Goal: Task Accomplishment & Management: Manage account settings

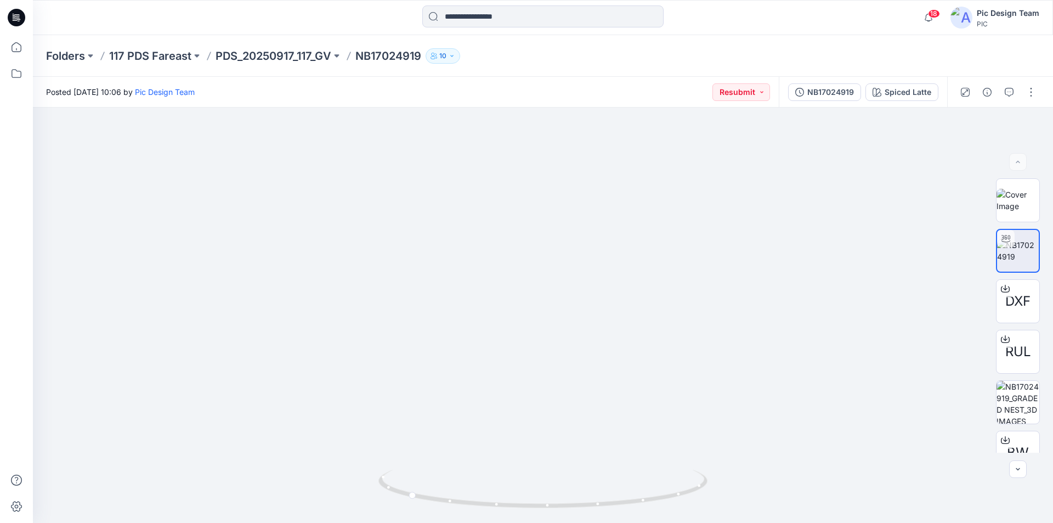
click at [18, 16] on icon at bounding box center [17, 16] width 5 height 1
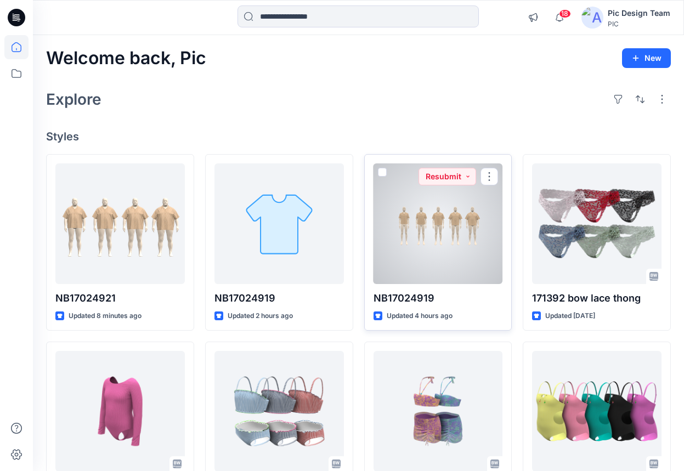
click at [416, 230] on div at bounding box center [438, 223] width 129 height 121
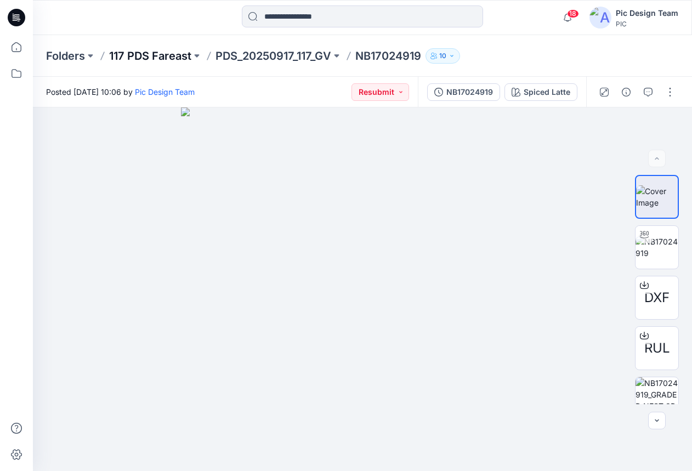
click at [145, 55] on p "117 PDS Fareast" at bounding box center [150, 55] width 82 height 15
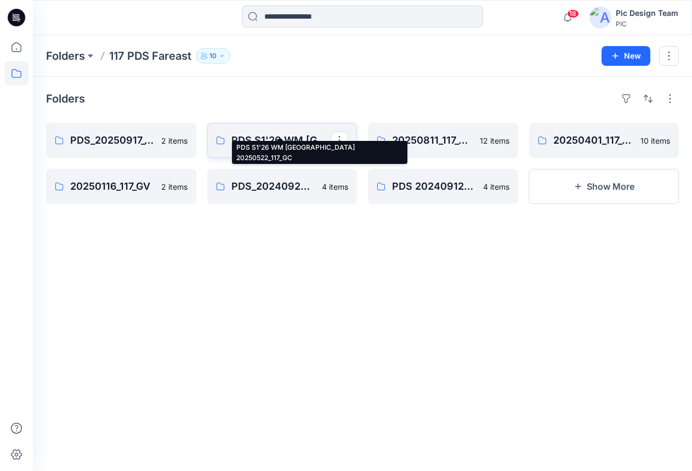
click at [307, 133] on p "PDS S1'26 WM USA 20250522_117_GC" at bounding box center [281, 140] width 100 height 15
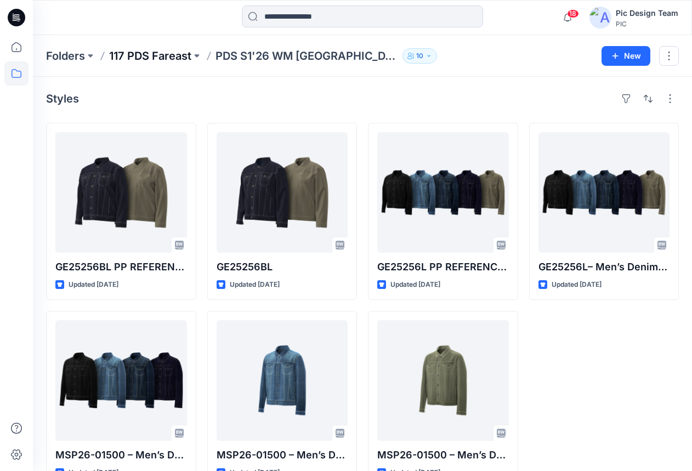
click at [158, 58] on p "117 PDS Fareast" at bounding box center [150, 55] width 82 height 15
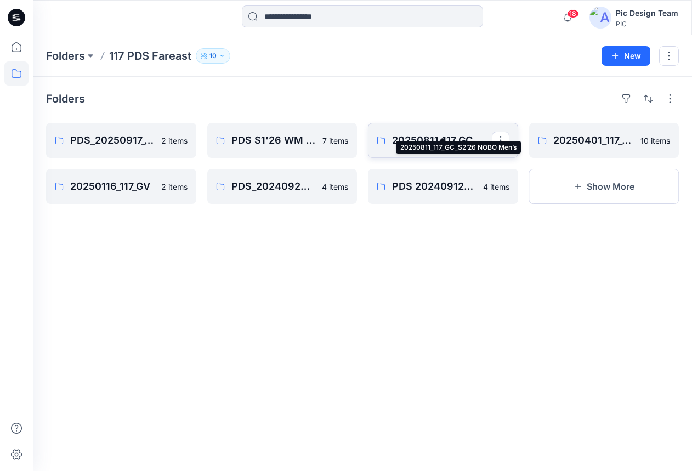
click at [440, 133] on p "20250811_117_GC_S2’26 NOBO Men’s" at bounding box center [442, 140] width 100 height 15
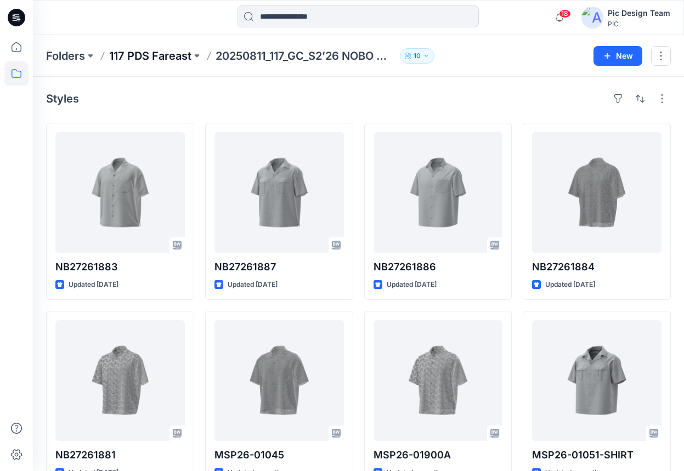
click at [156, 55] on p "117 PDS Fareast" at bounding box center [150, 55] width 82 height 15
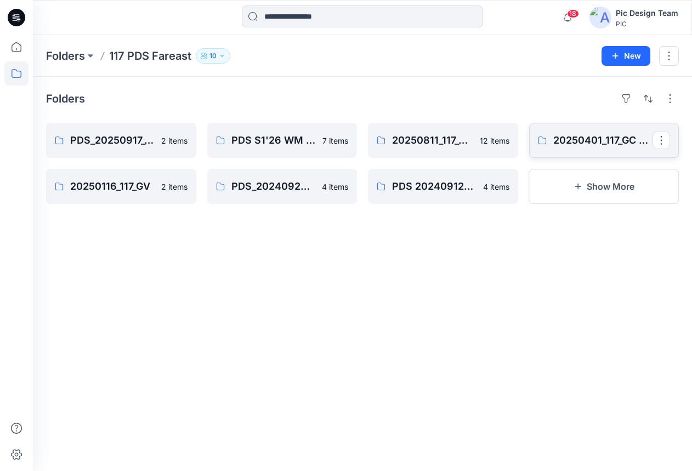
click at [580, 133] on p "20250401_117_GC PDS" at bounding box center [603, 140] width 100 height 15
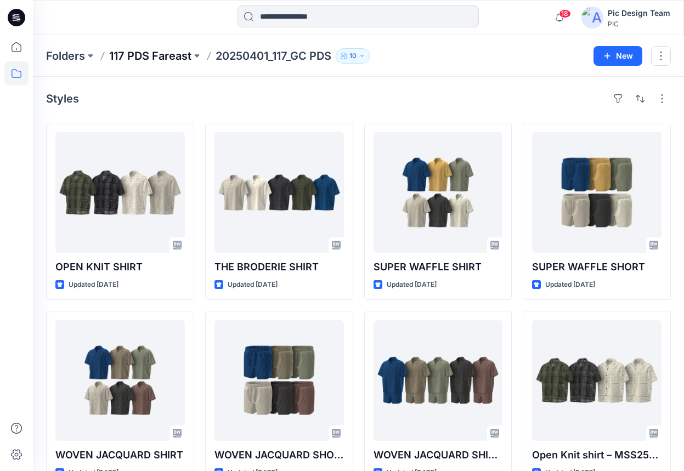
click at [134, 51] on p "117 PDS Fareast" at bounding box center [150, 55] width 82 height 15
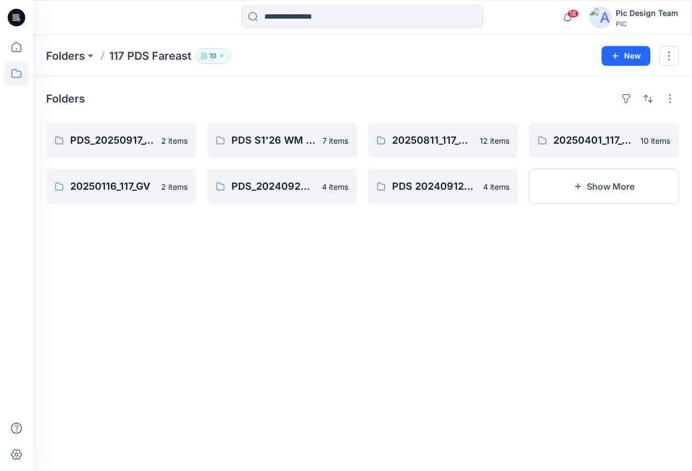
click at [431, 92] on div "Folders" at bounding box center [362, 99] width 633 height 18
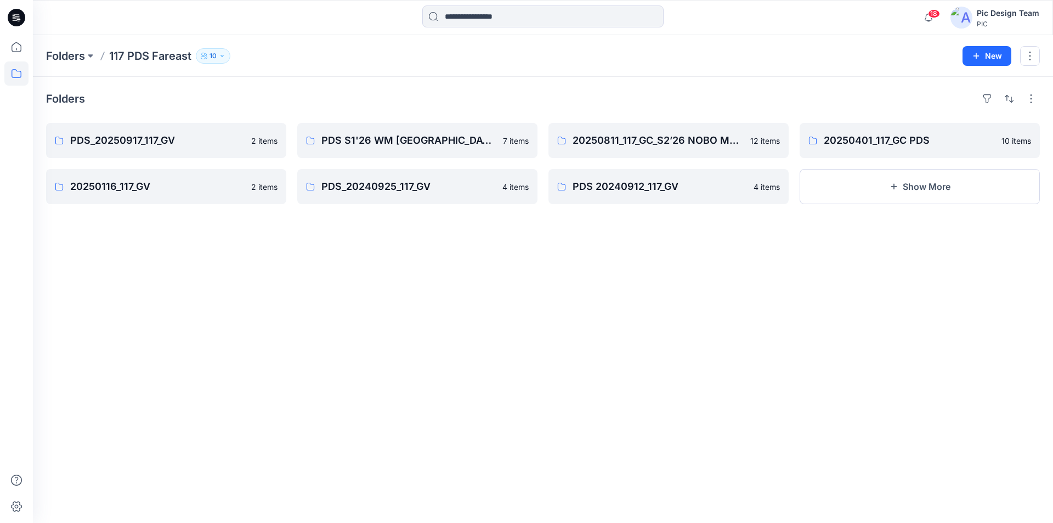
click at [17, 18] on icon at bounding box center [18, 18] width 4 height 1
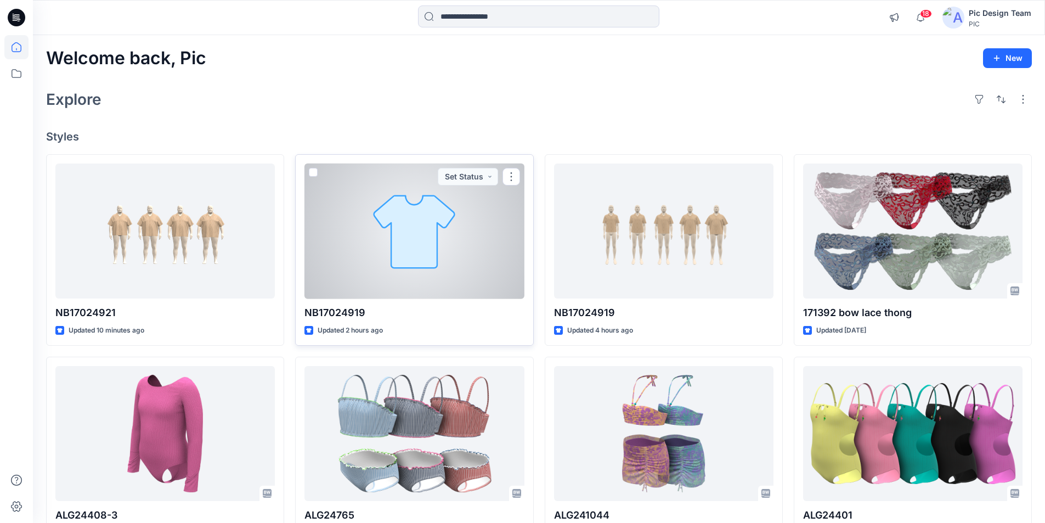
click at [469, 206] on div at bounding box center [413, 230] width 219 height 135
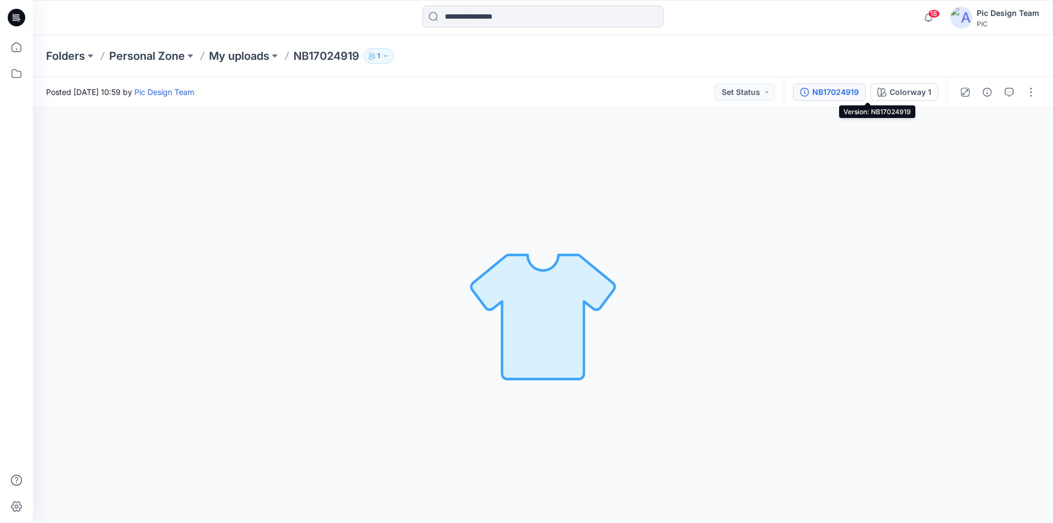
click at [859, 91] on div "NB17024919" at bounding box center [835, 92] width 47 height 12
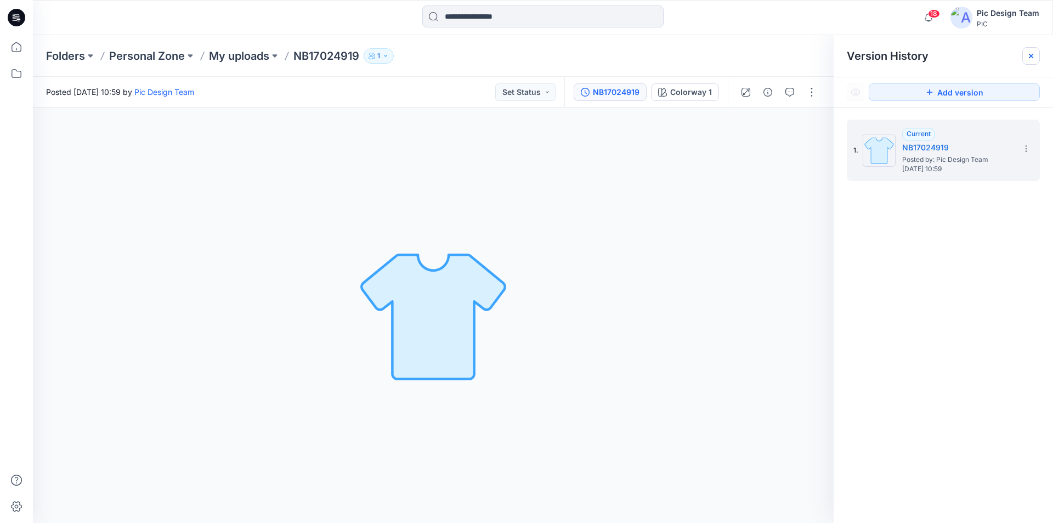
click at [1030, 54] on icon at bounding box center [1031, 56] width 9 height 9
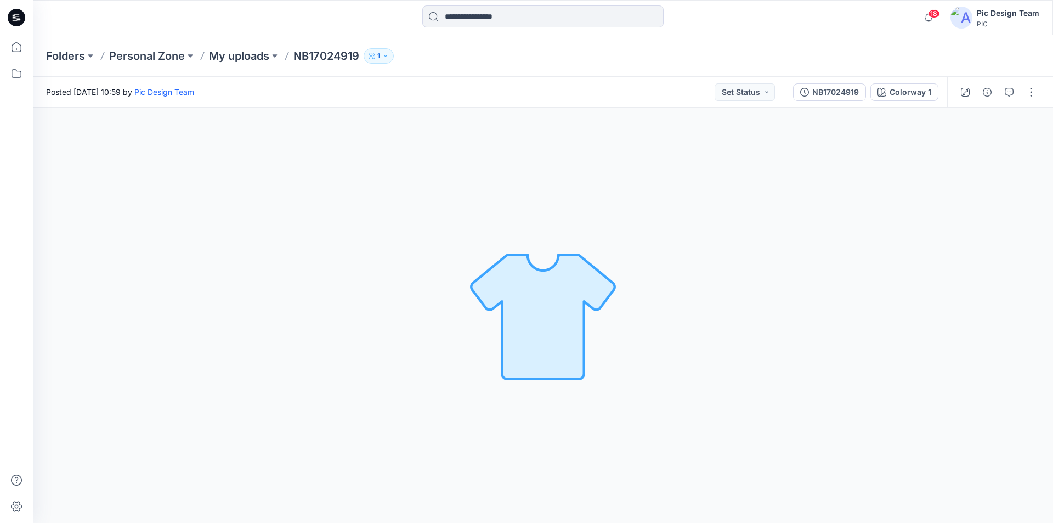
click at [19, 18] on icon at bounding box center [17, 18] width 18 height 18
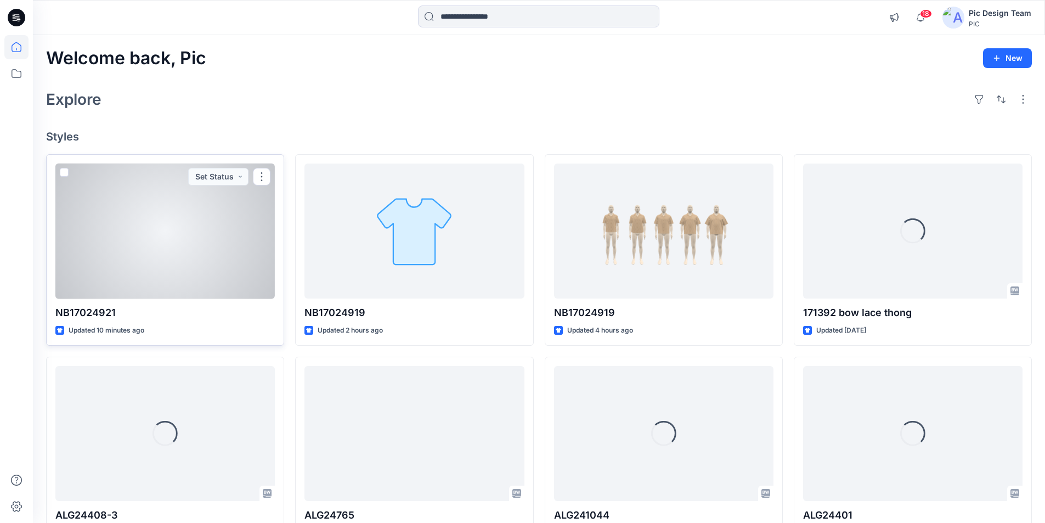
click at [203, 227] on div at bounding box center [164, 230] width 219 height 135
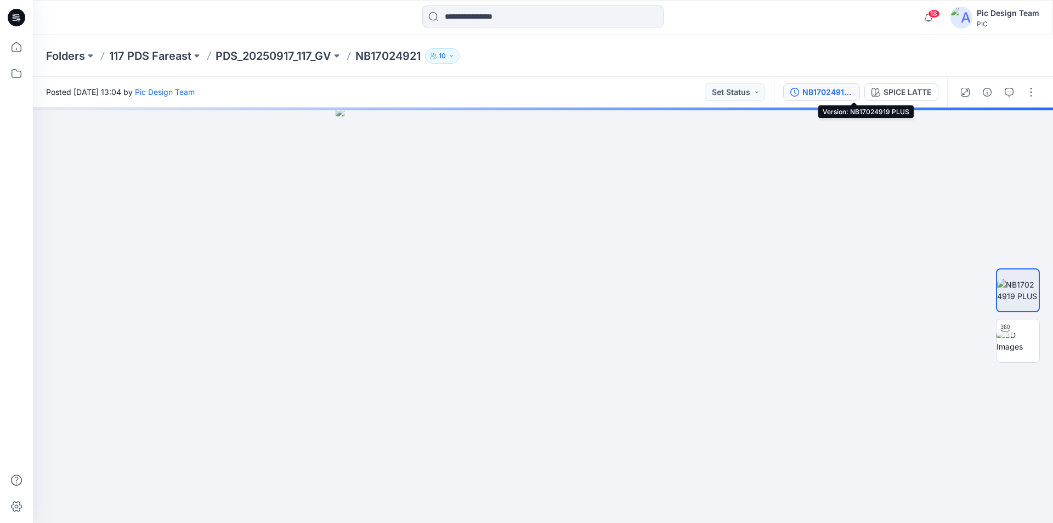
click at [838, 89] on div "NB17024919 PLUS" at bounding box center [827, 92] width 50 height 12
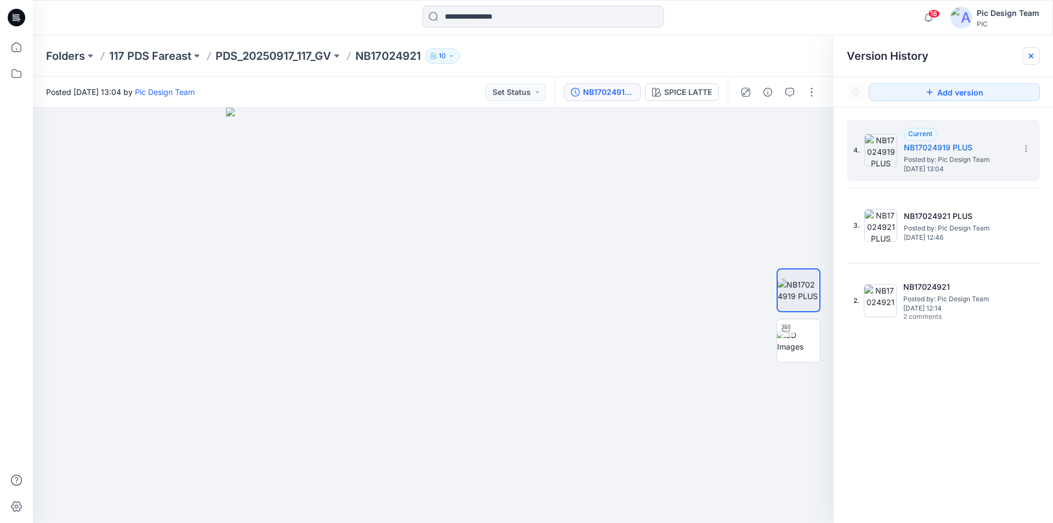
click at [1028, 54] on icon at bounding box center [1031, 56] width 9 height 9
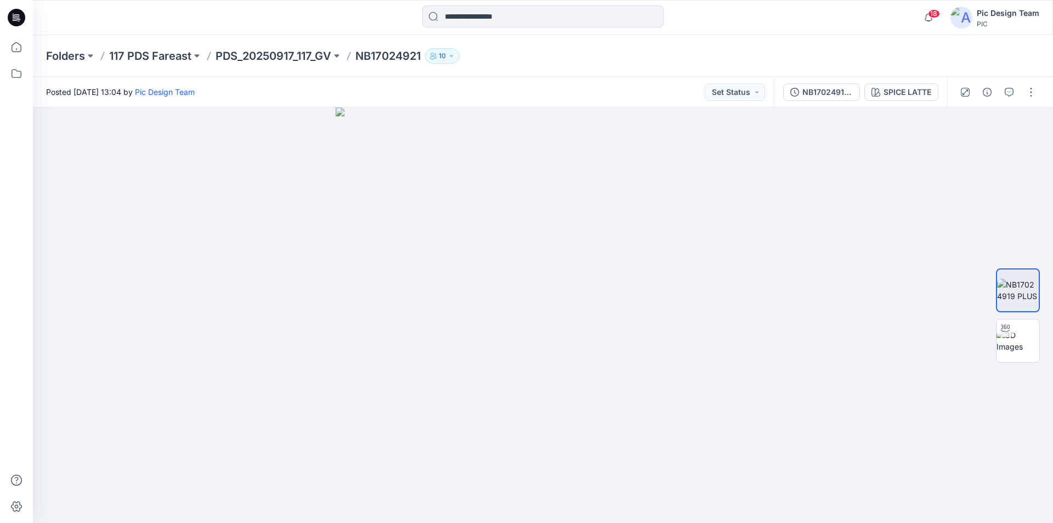
click at [14, 10] on icon at bounding box center [17, 18] width 18 height 18
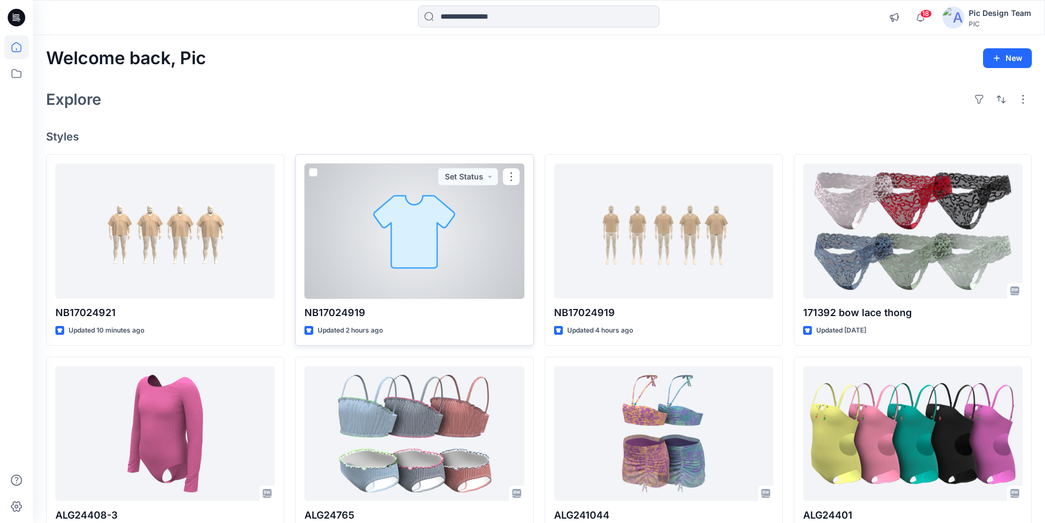
click at [401, 230] on div at bounding box center [413, 230] width 219 height 135
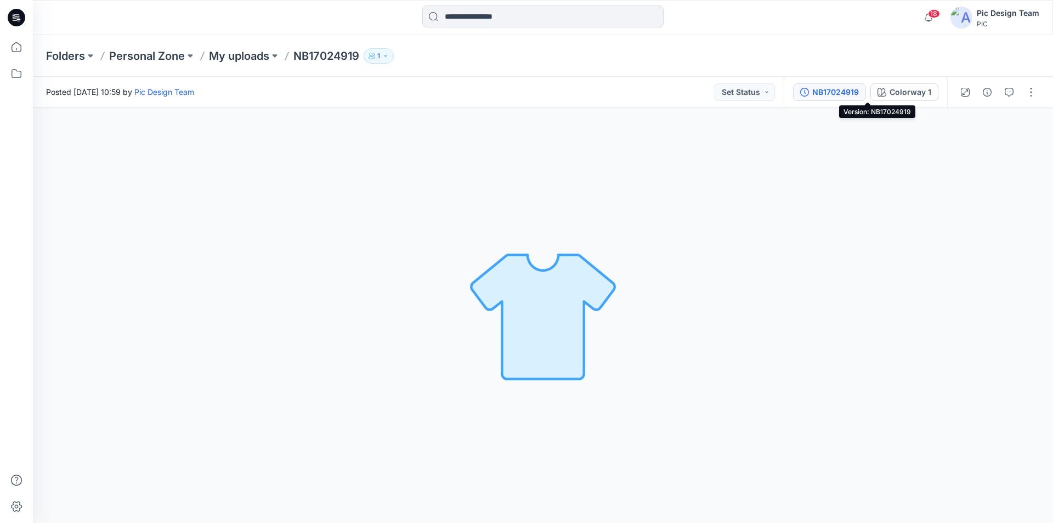
click at [859, 90] on div "NB17024919" at bounding box center [835, 92] width 47 height 12
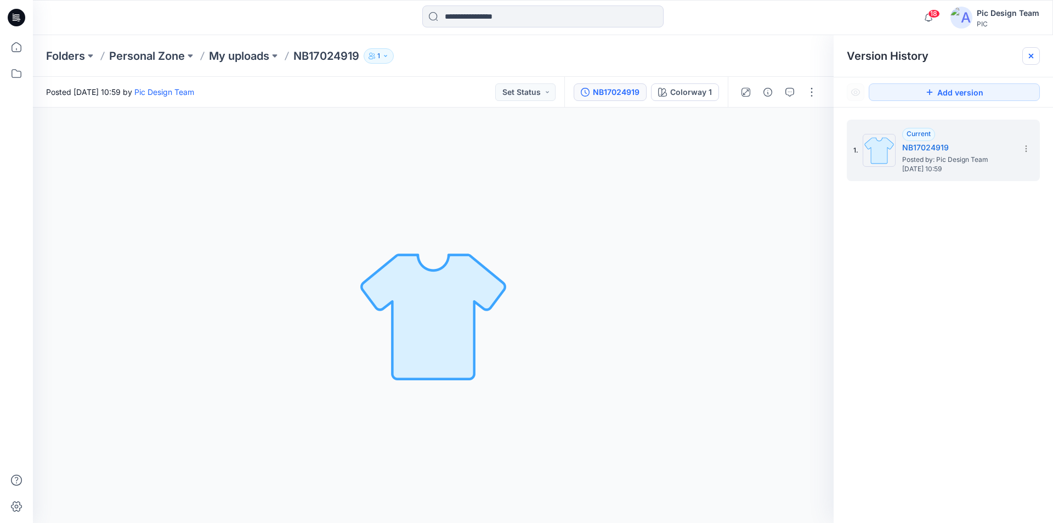
click at [1032, 56] on icon at bounding box center [1031, 56] width 9 height 9
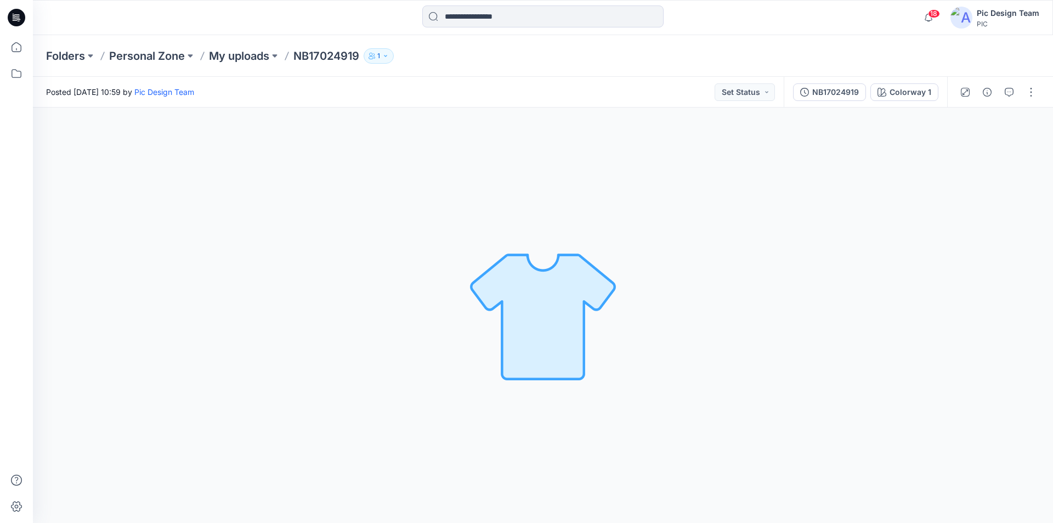
click at [20, 15] on icon at bounding box center [17, 18] width 18 height 18
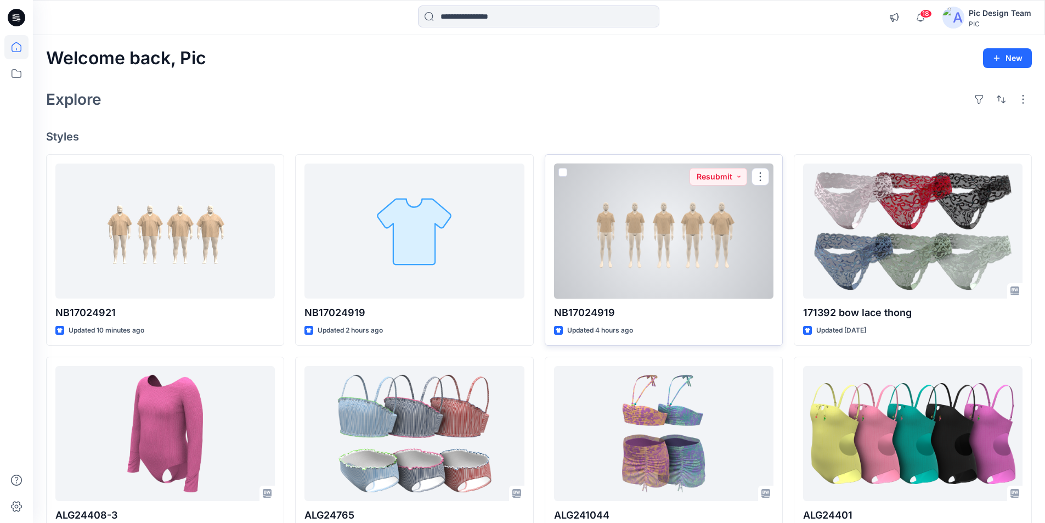
click at [699, 215] on div at bounding box center [663, 230] width 219 height 135
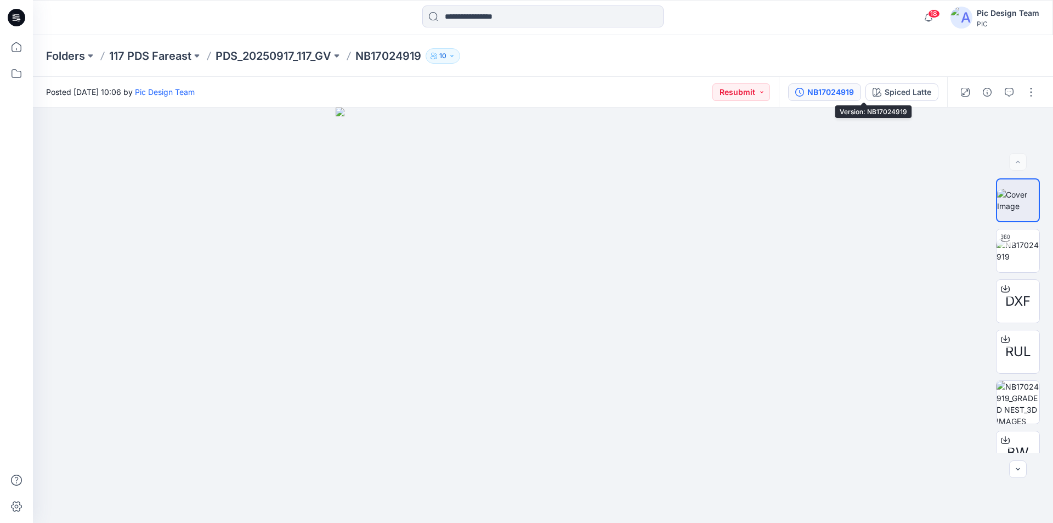
click at [854, 93] on div "NB17024919" at bounding box center [830, 92] width 47 height 12
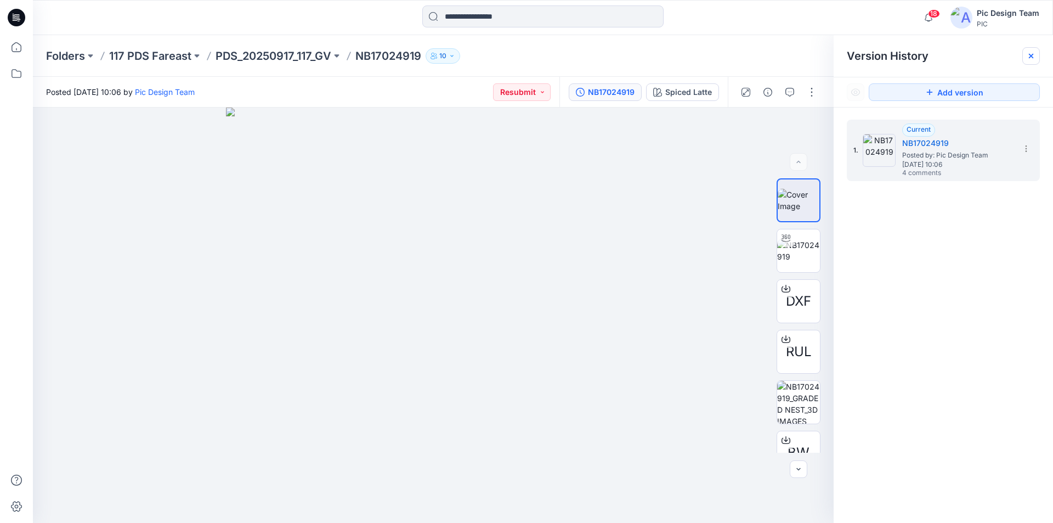
click at [1027, 54] on div at bounding box center [1031, 56] width 18 height 18
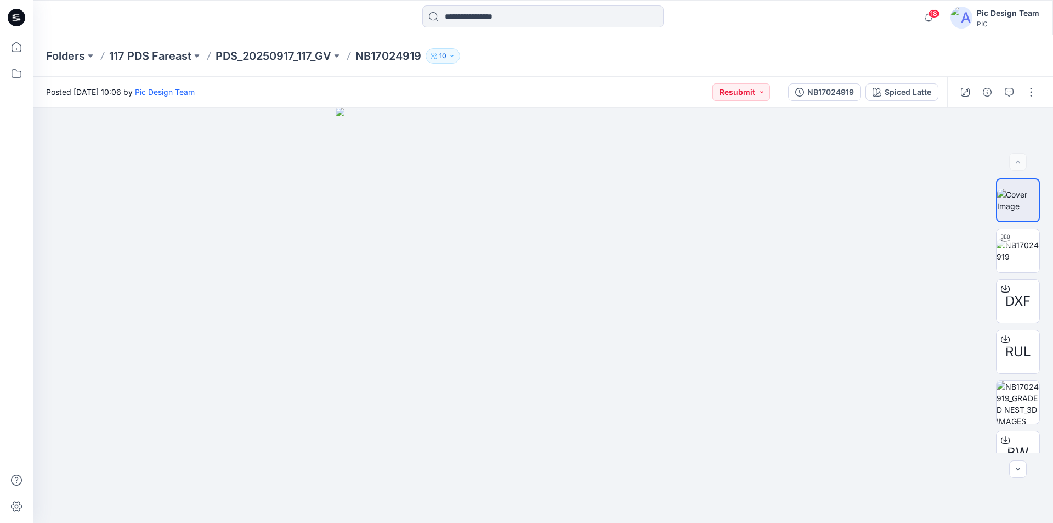
click at [16, 17] on icon at bounding box center [17, 18] width 18 height 18
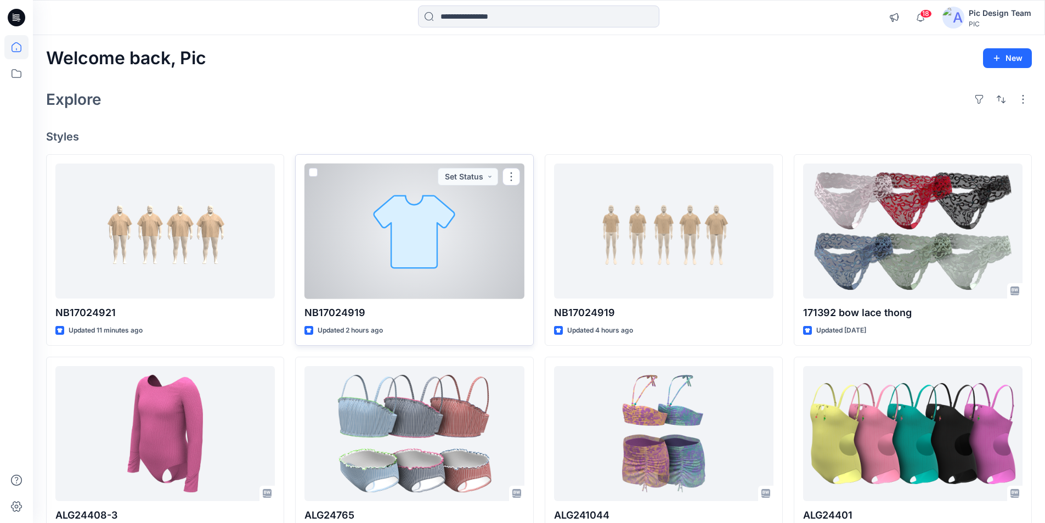
click at [457, 204] on div at bounding box center [413, 230] width 219 height 135
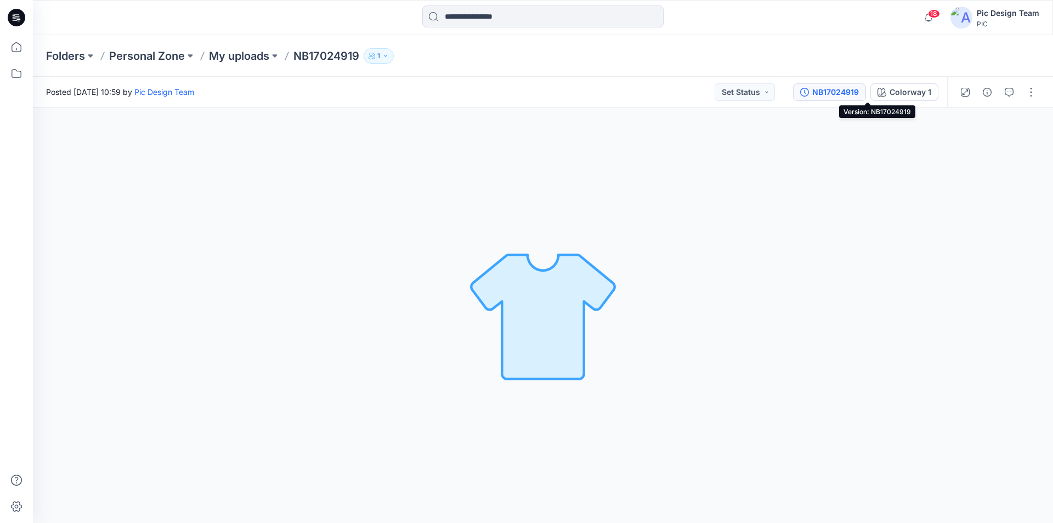
click at [859, 92] on div "NB17024919" at bounding box center [835, 92] width 47 height 12
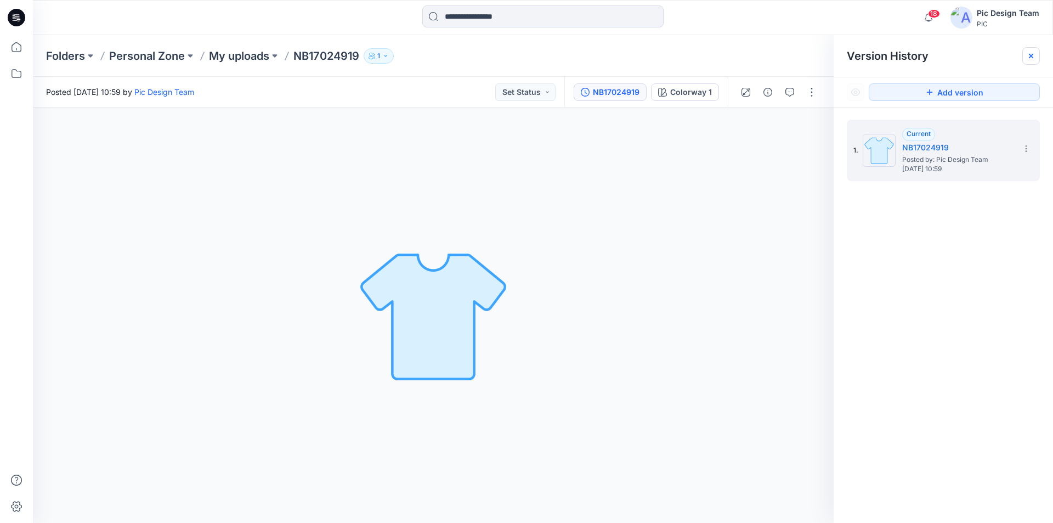
click at [1028, 55] on icon at bounding box center [1031, 56] width 9 height 9
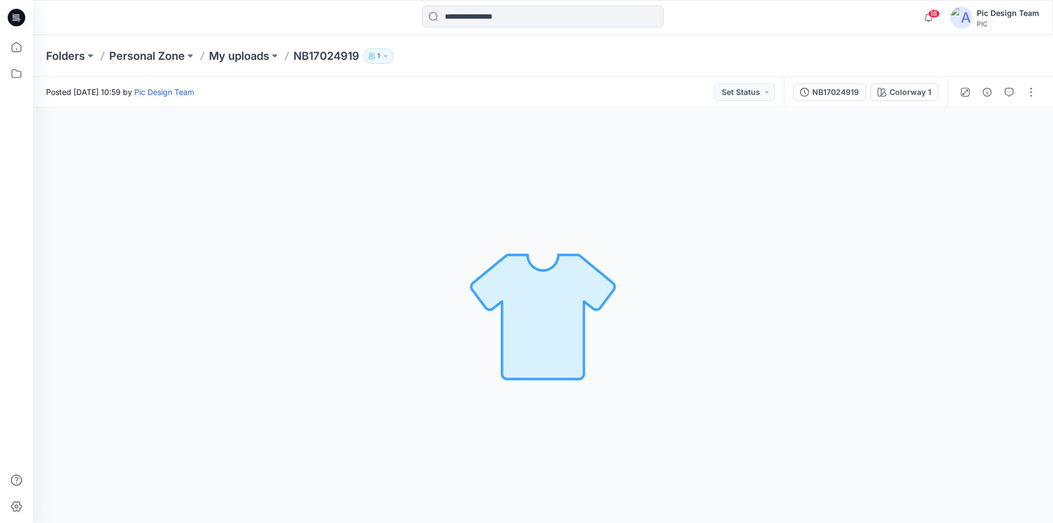
click at [14, 16] on icon at bounding box center [14, 15] width 2 height 1
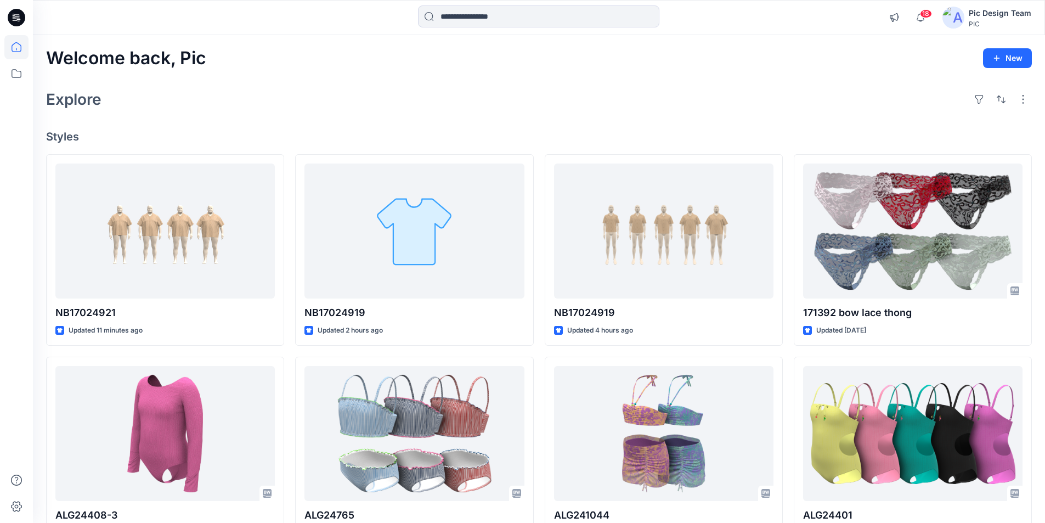
click at [376, 86] on div "Explore" at bounding box center [539, 99] width 986 height 26
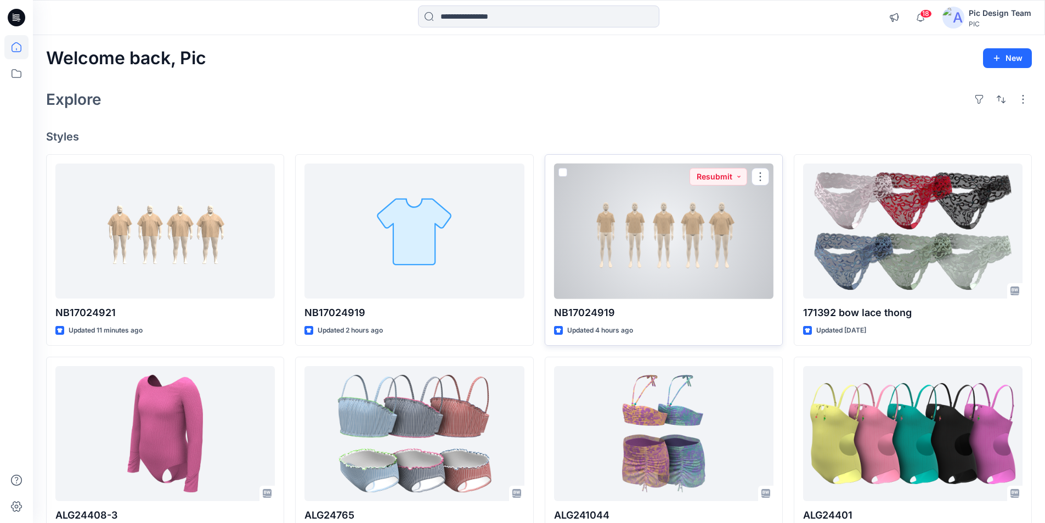
click at [681, 220] on div at bounding box center [663, 230] width 219 height 135
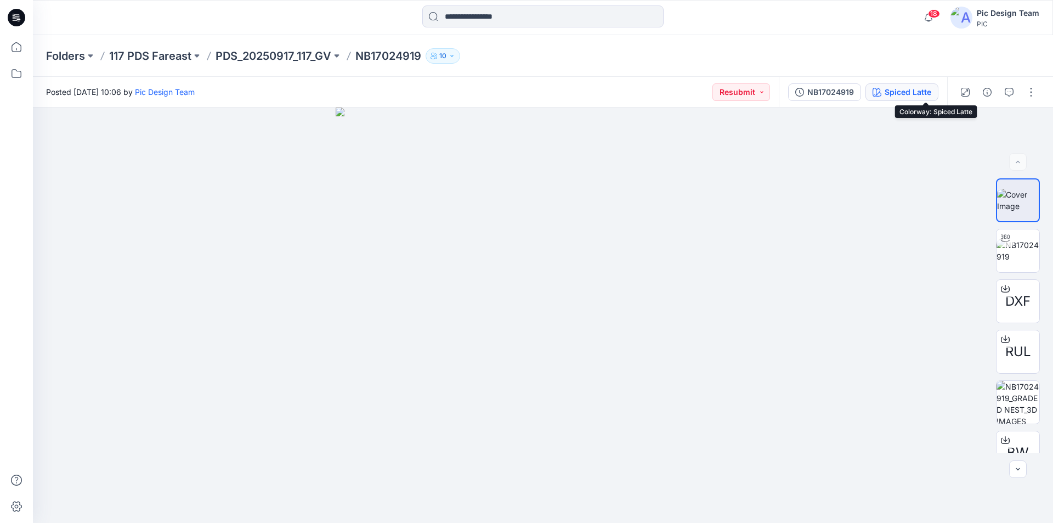
click at [930, 96] on div "Spiced Latte" at bounding box center [908, 92] width 47 height 12
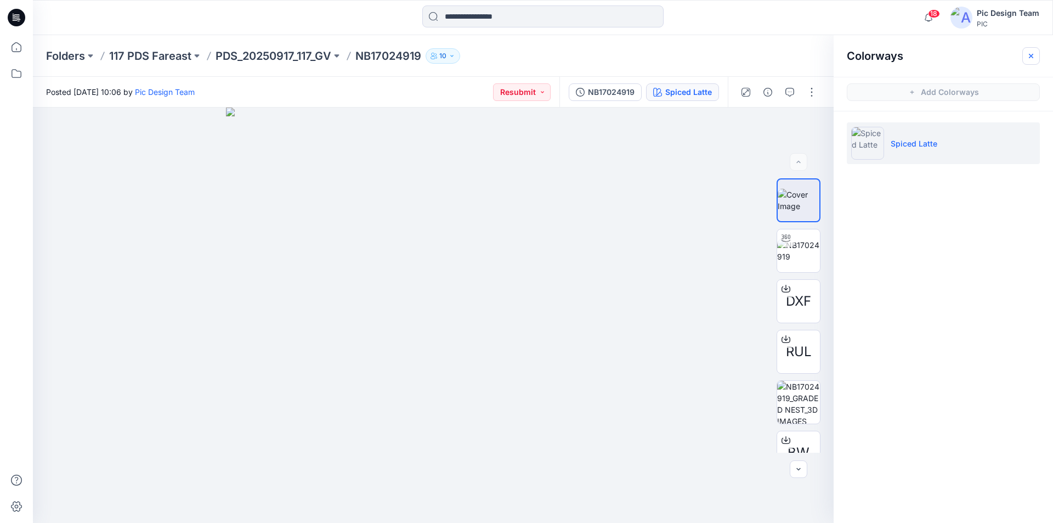
click at [1031, 58] on icon "button" at bounding box center [1031, 56] width 9 height 9
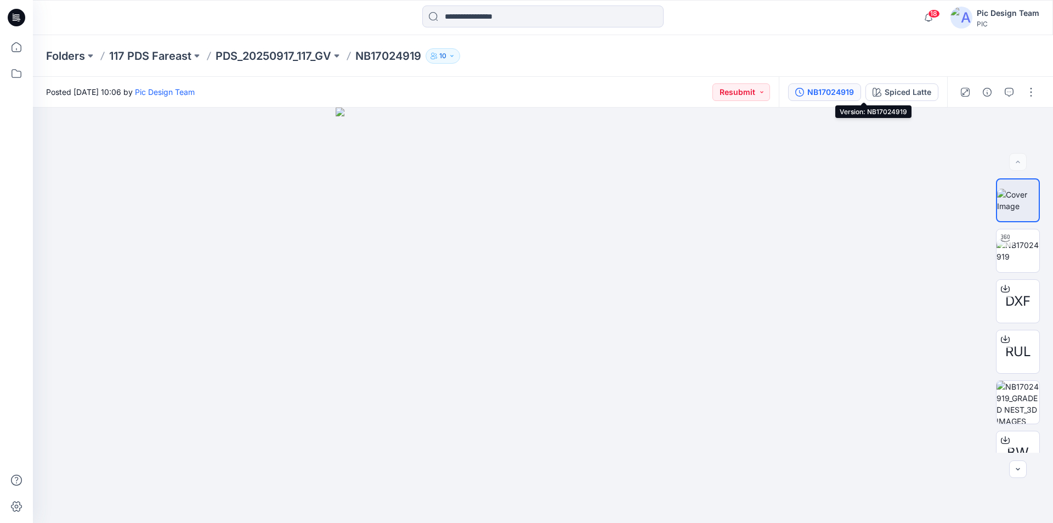
click at [854, 91] on div "NB17024919" at bounding box center [830, 92] width 47 height 12
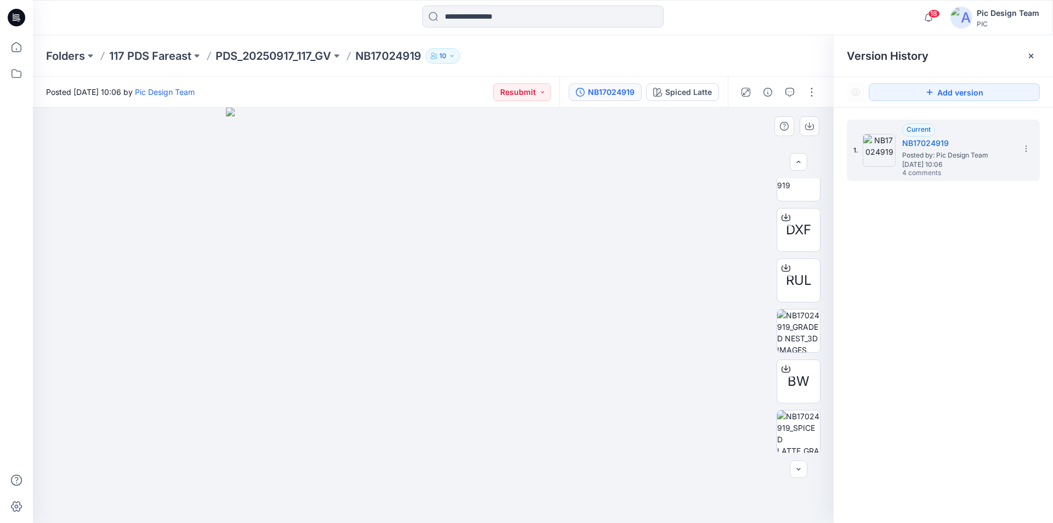
scroll to position [72, 0]
click at [925, 92] on button "Add version" at bounding box center [954, 92] width 171 height 18
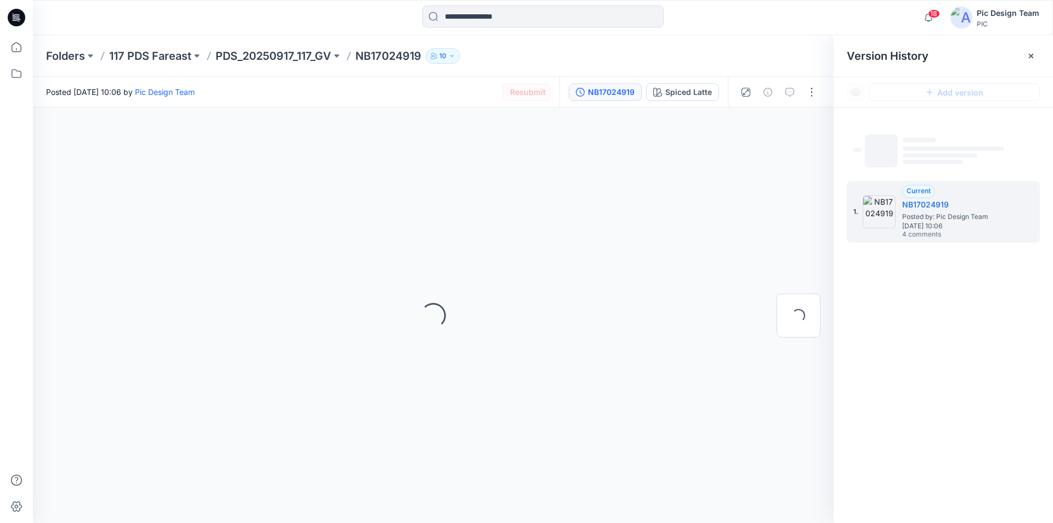
scroll to position [0, 0]
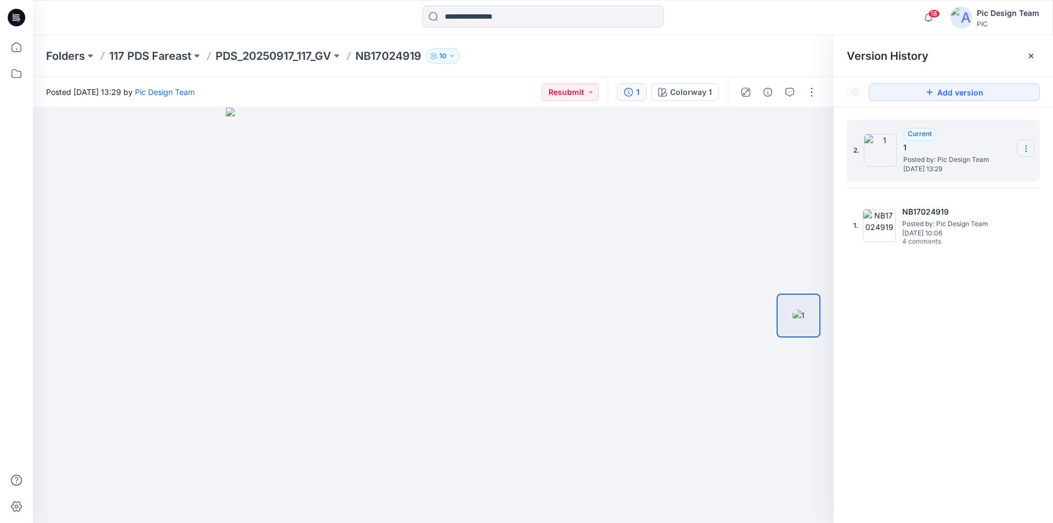
click at [1025, 149] on icon at bounding box center [1026, 148] width 9 height 9
click at [959, 191] on span "Rename Version" at bounding box center [954, 191] width 58 height 13
type input "**********"
click at [999, 333] on div "**********" at bounding box center [943, 323] width 219 height 431
click at [977, 138] on div "Current NB17024919 Posted by: Pic Design Team Friday, September 19, 2025 13:29" at bounding box center [958, 150] width 110 height 45
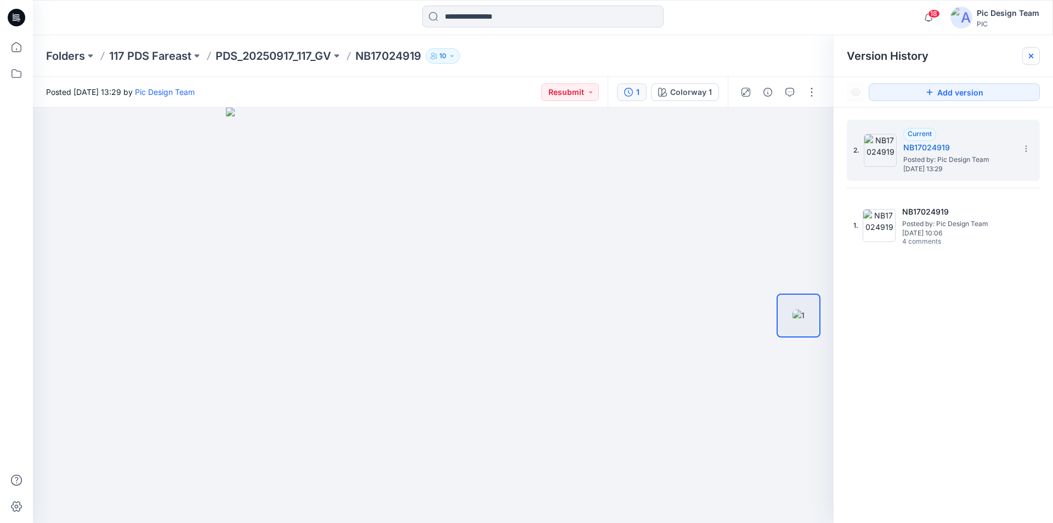
click at [1030, 54] on icon at bounding box center [1031, 56] width 9 height 9
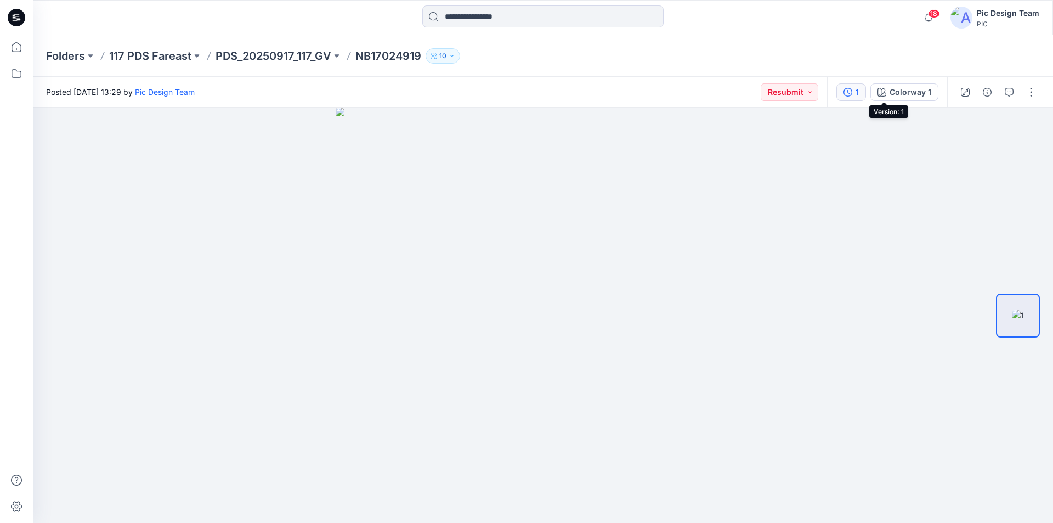
click at [866, 93] on button "1" at bounding box center [851, 92] width 30 height 18
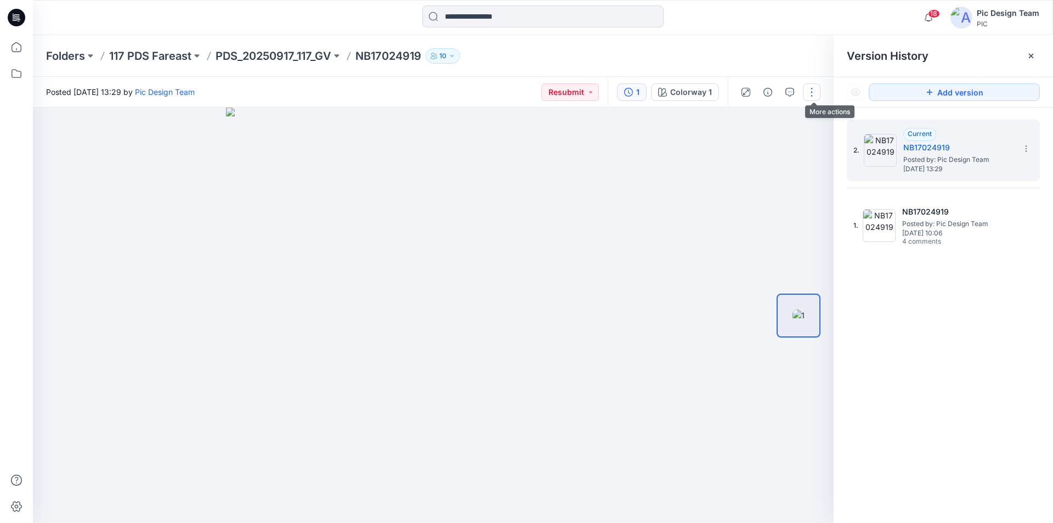
click at [810, 95] on button "button" at bounding box center [812, 92] width 18 height 18
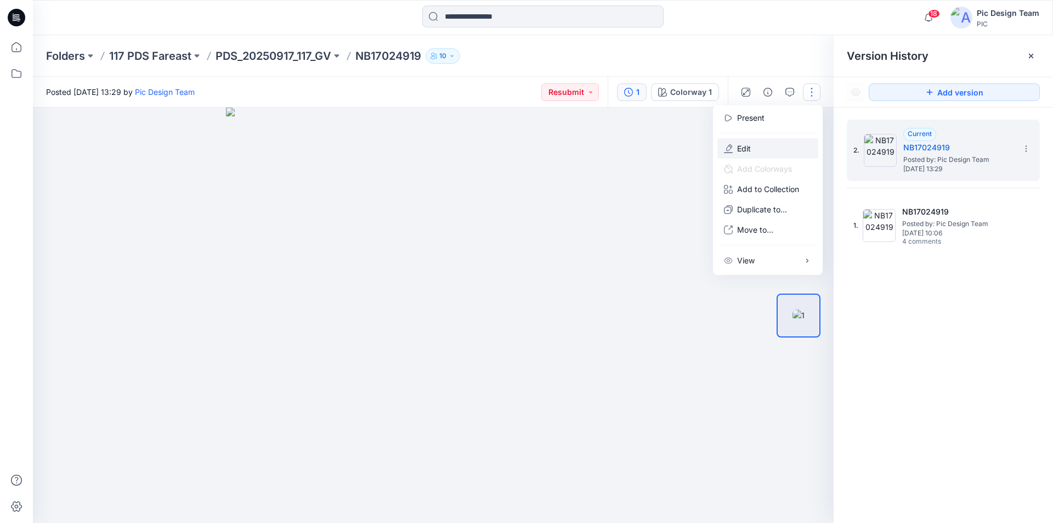
click at [745, 138] on button "Edit" at bounding box center [767, 148] width 101 height 20
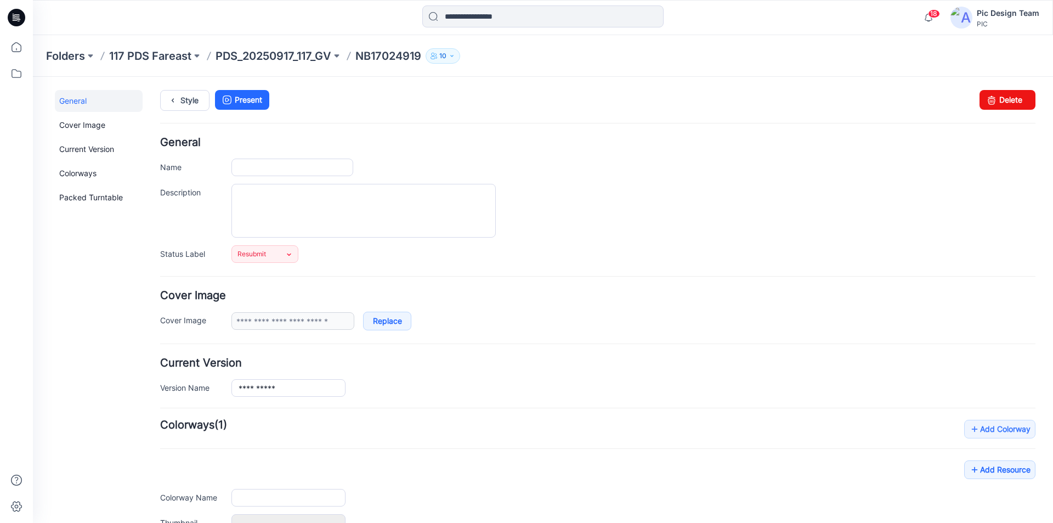
type input "**********"
type input "*"
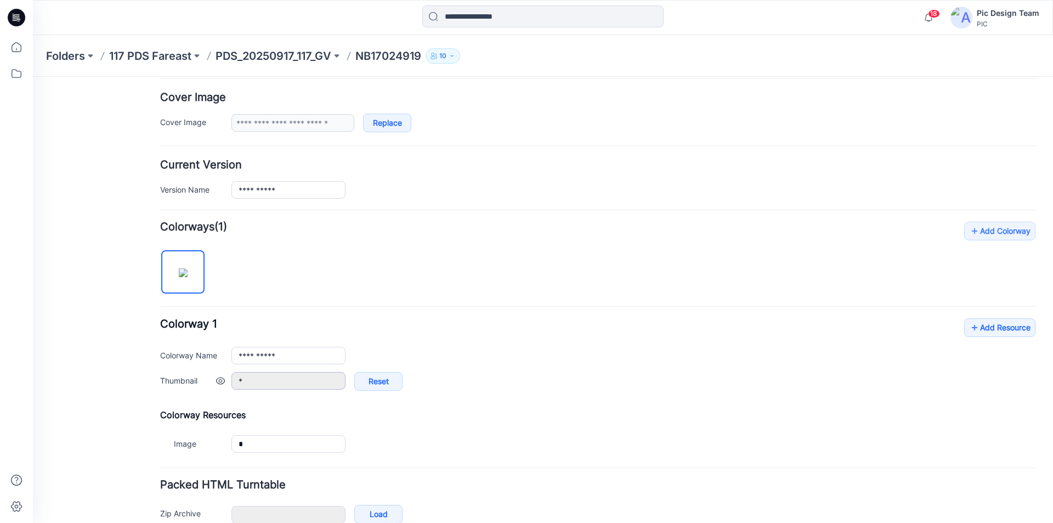
scroll to position [257, 0]
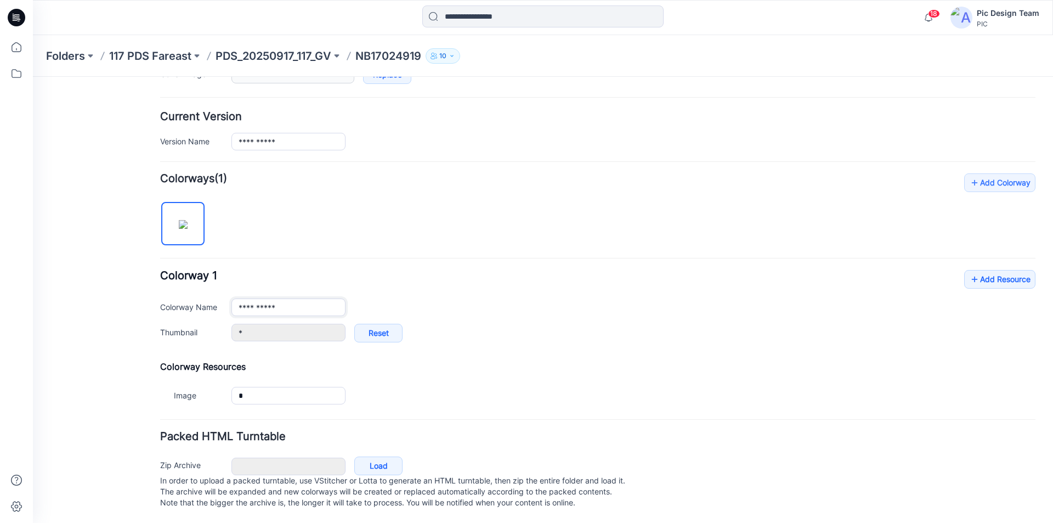
drag, startPoint x: 298, startPoint y: 296, endPoint x: 218, endPoint y: 297, distance: 79.5
click at [218, 298] on div "**********" at bounding box center [597, 307] width 875 height 18
paste input "*"
type input "**********"
click at [434, 284] on div "**********" at bounding box center [597, 311] width 875 height 83
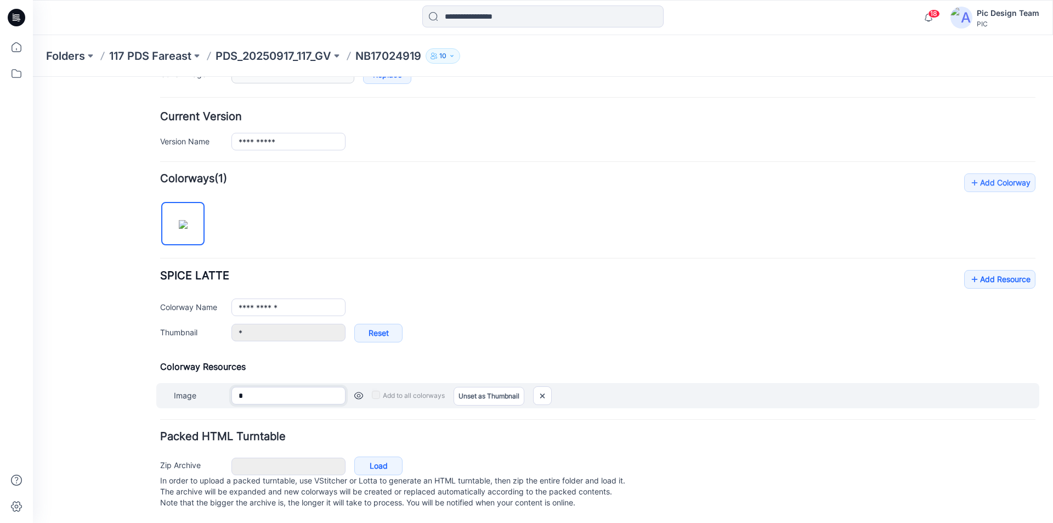
drag, startPoint x: 260, startPoint y: 388, endPoint x: 234, endPoint y: 385, distance: 26.0
click at [234, 387] on input "*" at bounding box center [288, 396] width 114 height 18
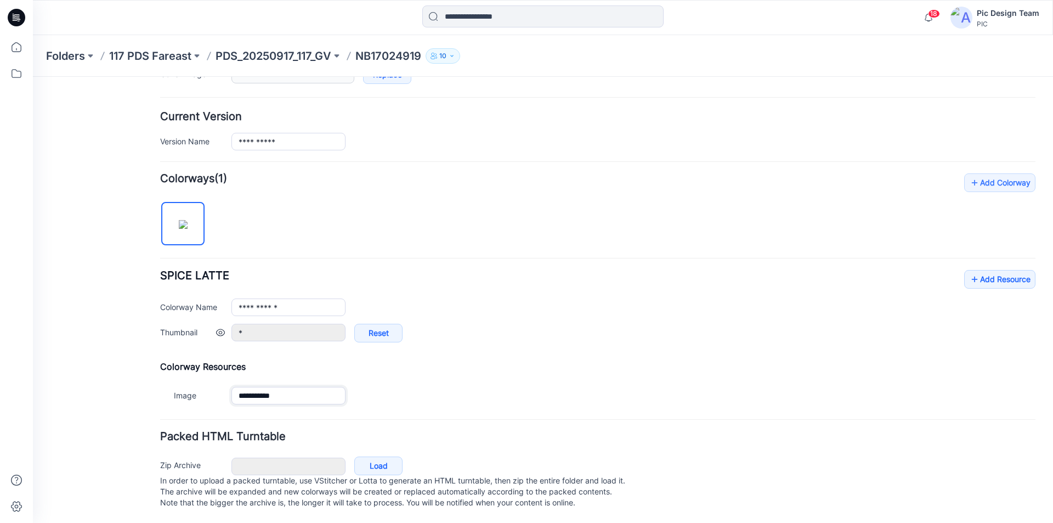
type input "**********"
click at [488, 324] on div "* Reset" at bounding box center [633, 339] width 804 height 30
click at [382, 456] on link "Load" at bounding box center [378, 465] width 48 height 19
type input "**********"
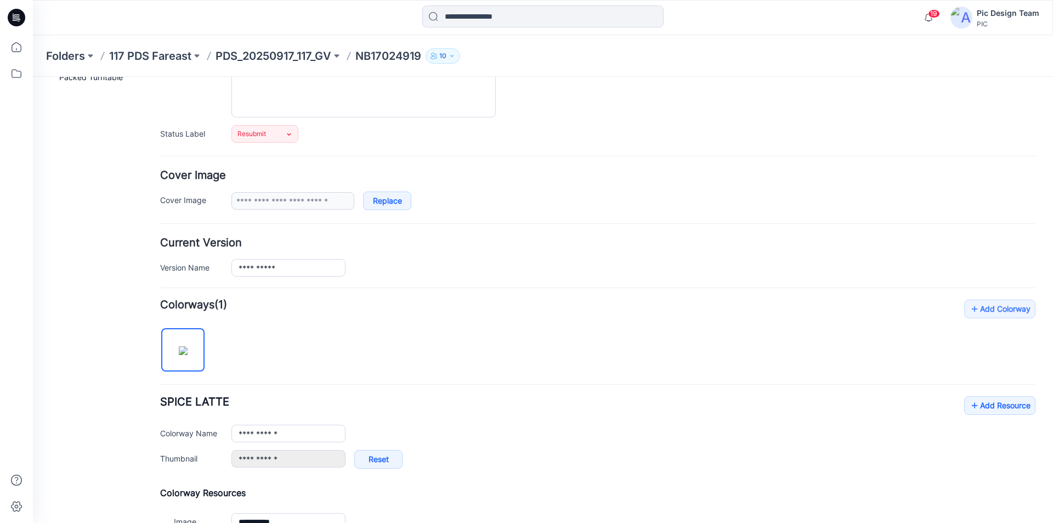
scroll to position [0, 0]
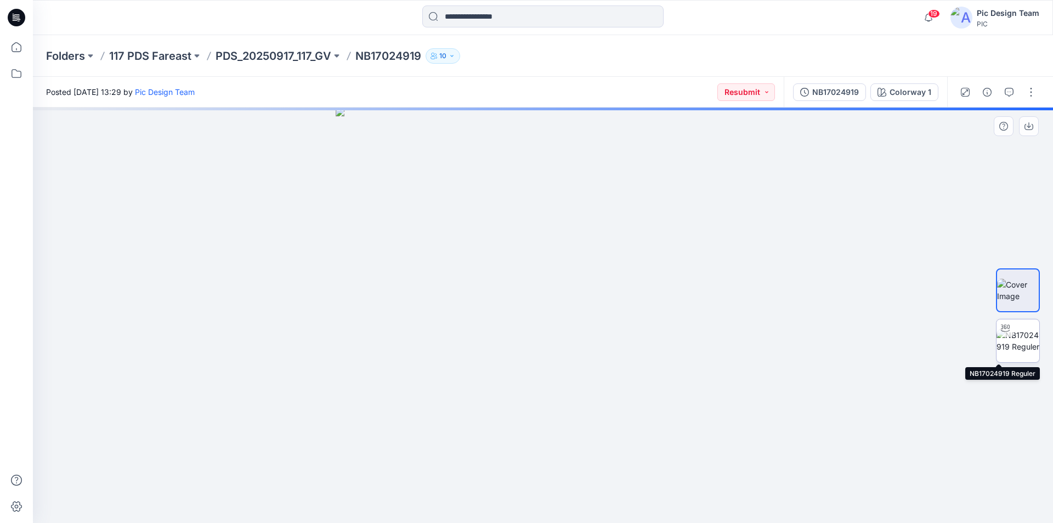
click at [1021, 340] on img at bounding box center [1018, 340] width 43 height 23
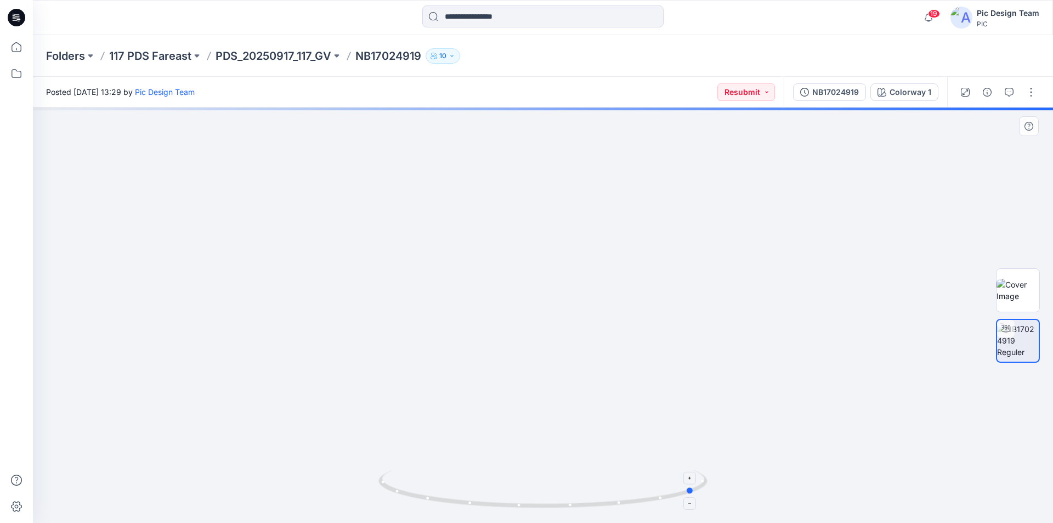
drag, startPoint x: 673, startPoint y: 496, endPoint x: 496, endPoint y: 489, distance: 176.8
click at [496, 489] on icon at bounding box center [544, 490] width 332 height 41
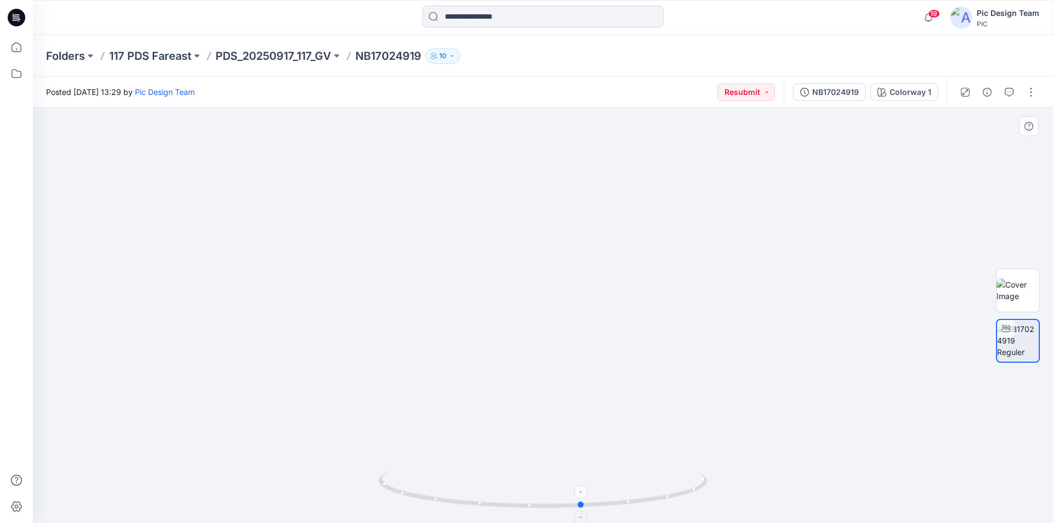
drag, startPoint x: 698, startPoint y: 495, endPoint x: 586, endPoint y: 497, distance: 111.9
click at [584, 499] on icon at bounding box center [544, 490] width 332 height 41
click at [775, 91] on button "Resubmit" at bounding box center [746, 92] width 58 height 18
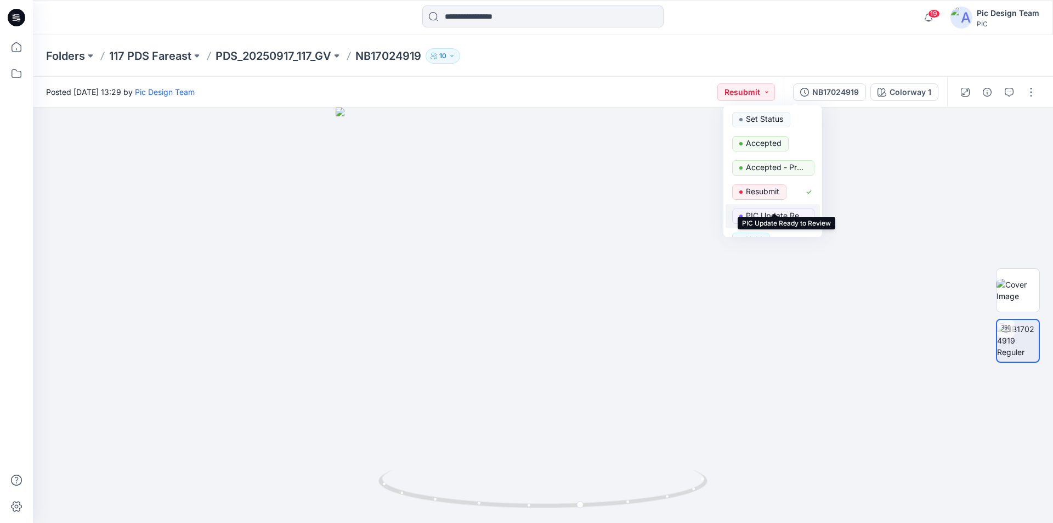
click at [763, 208] on p "PIC Update Ready to Review" at bounding box center [776, 215] width 61 height 14
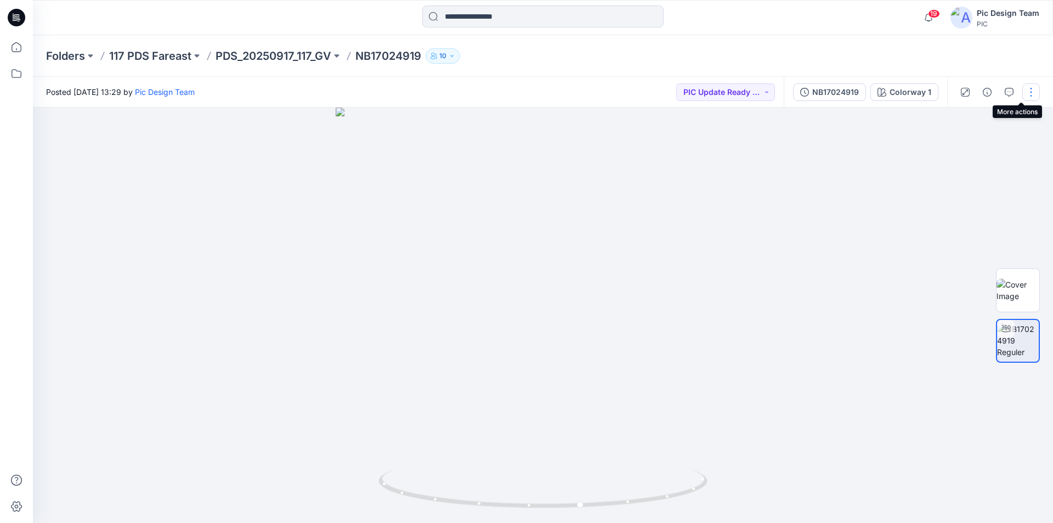
click at [1034, 91] on button "button" at bounding box center [1031, 92] width 18 height 18
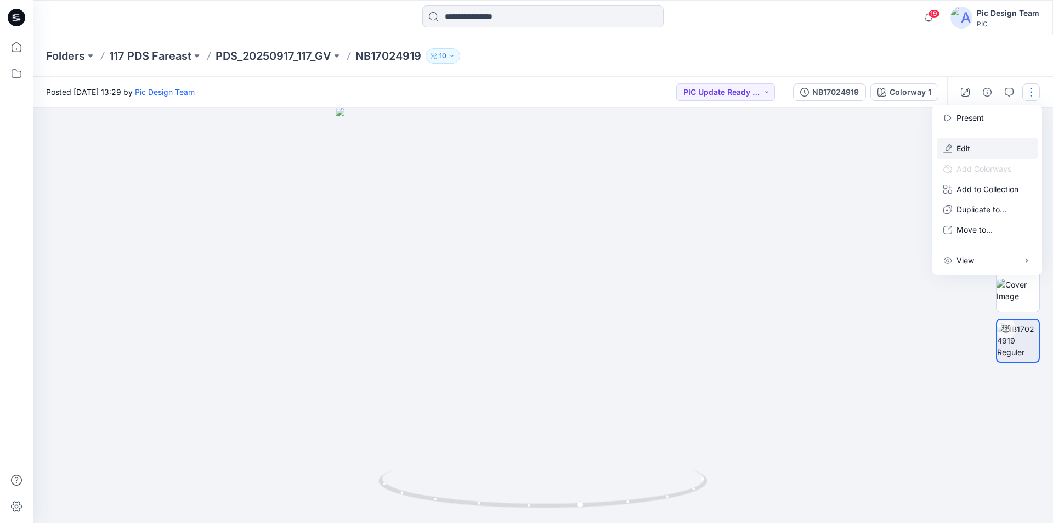
click at [957, 143] on p "Edit" at bounding box center [964, 149] width 14 height 12
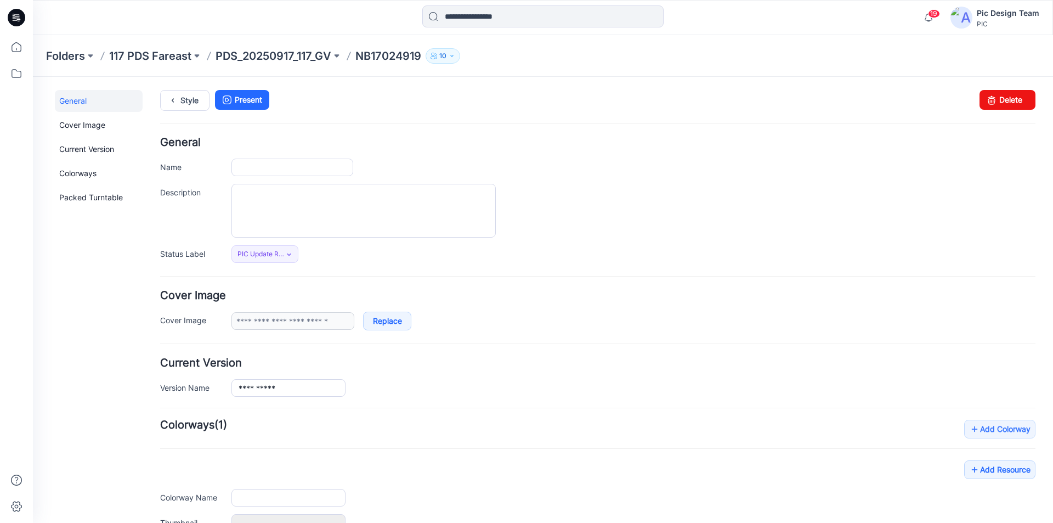
type input "**********"
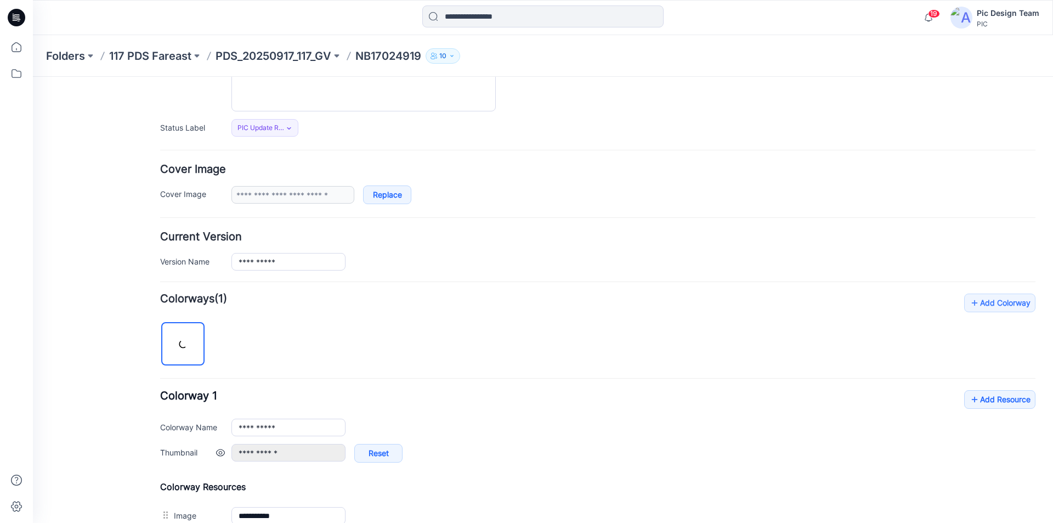
scroll to position [282, 0]
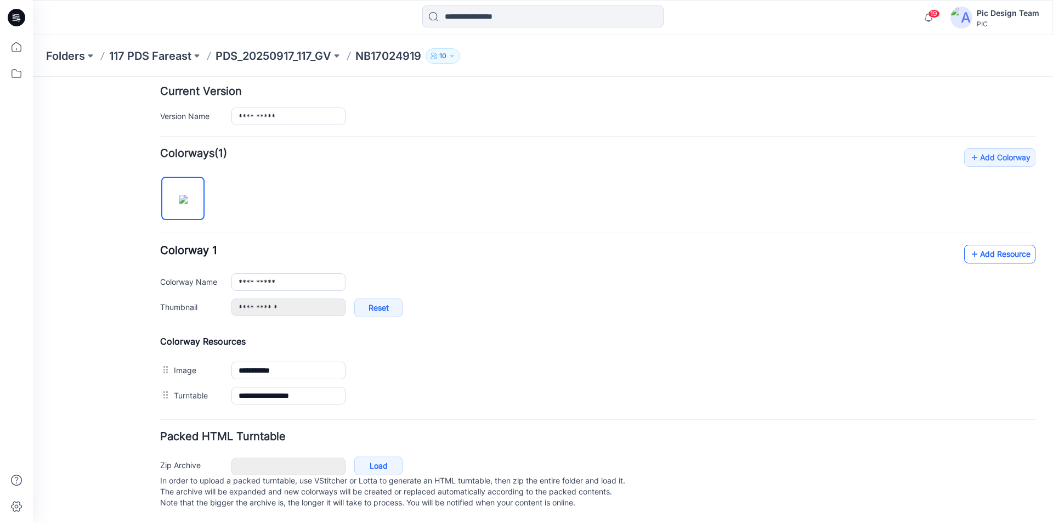
click at [993, 245] on link "Add Resource" at bounding box center [999, 254] width 71 height 19
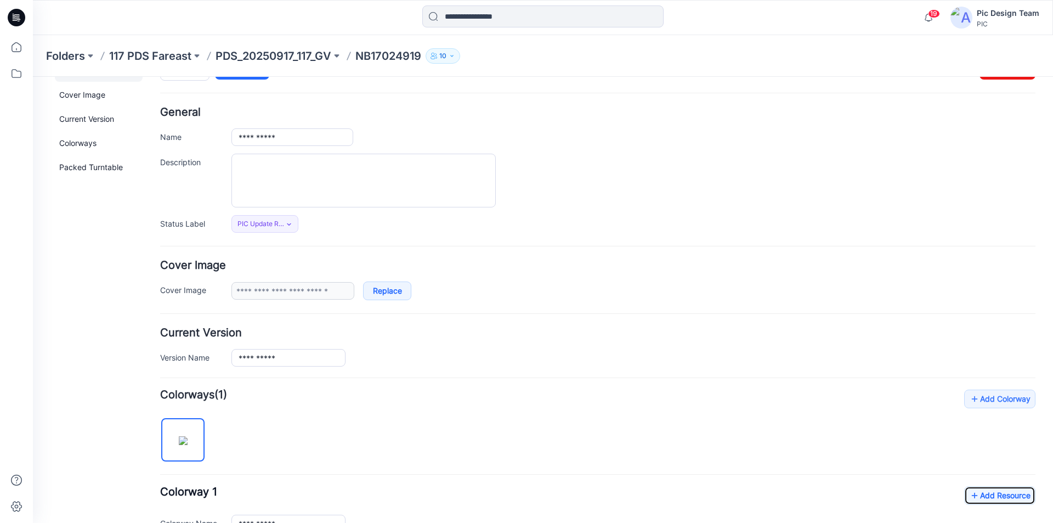
scroll to position [8, 0]
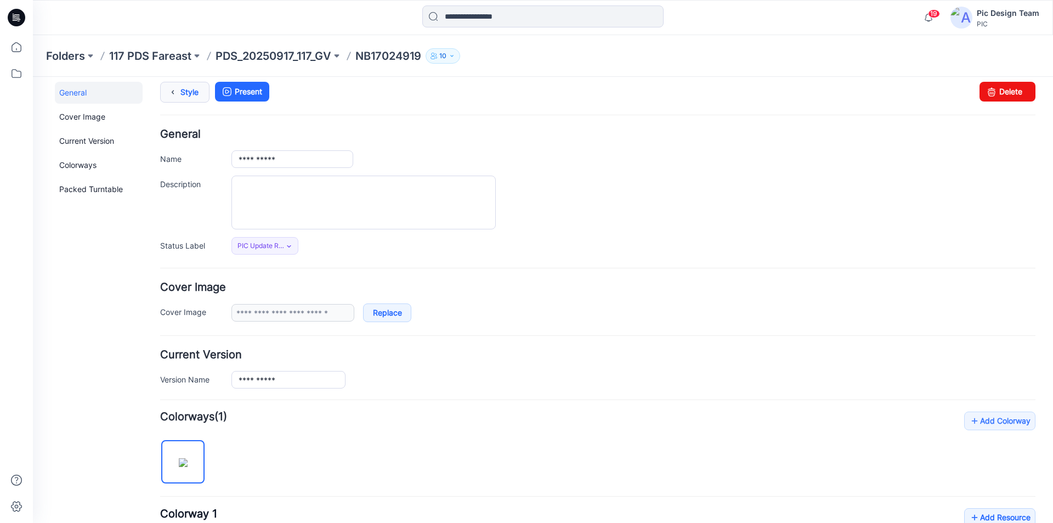
click at [172, 93] on icon at bounding box center [172, 92] width 15 height 20
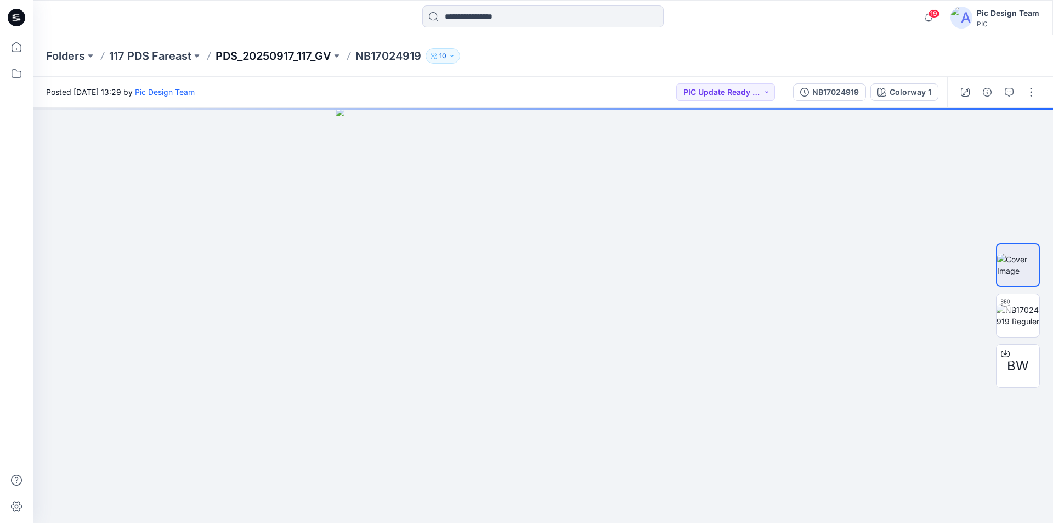
click at [255, 55] on p "PDS_20250917_117_GV" at bounding box center [274, 55] width 116 height 15
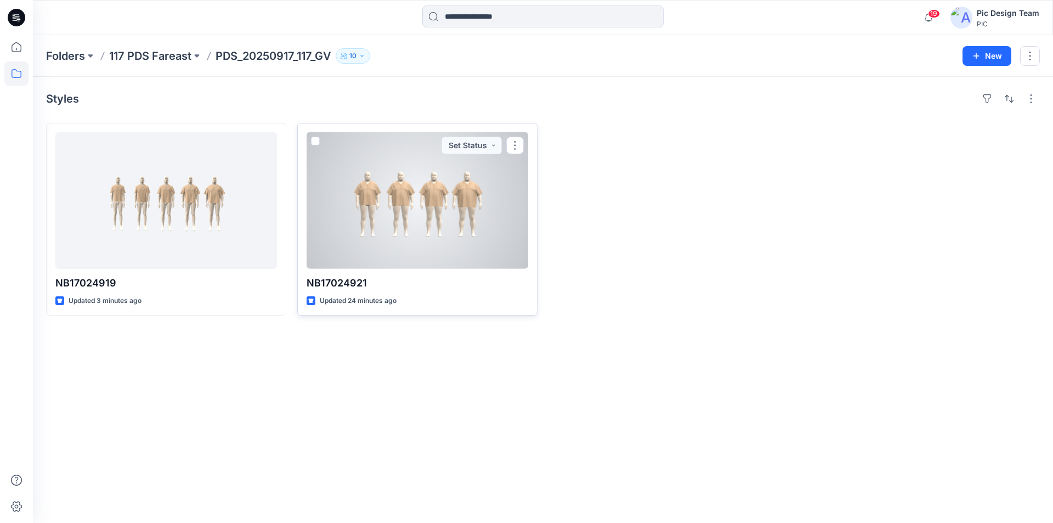
click at [432, 188] on div at bounding box center [418, 200] width 222 height 137
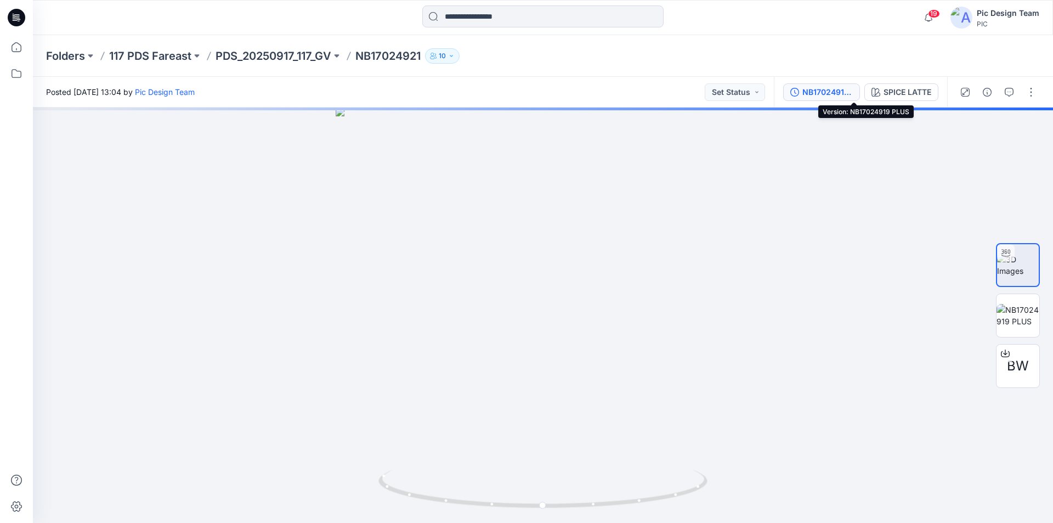
click at [843, 87] on div "NB17024919 PLUS" at bounding box center [827, 92] width 50 height 12
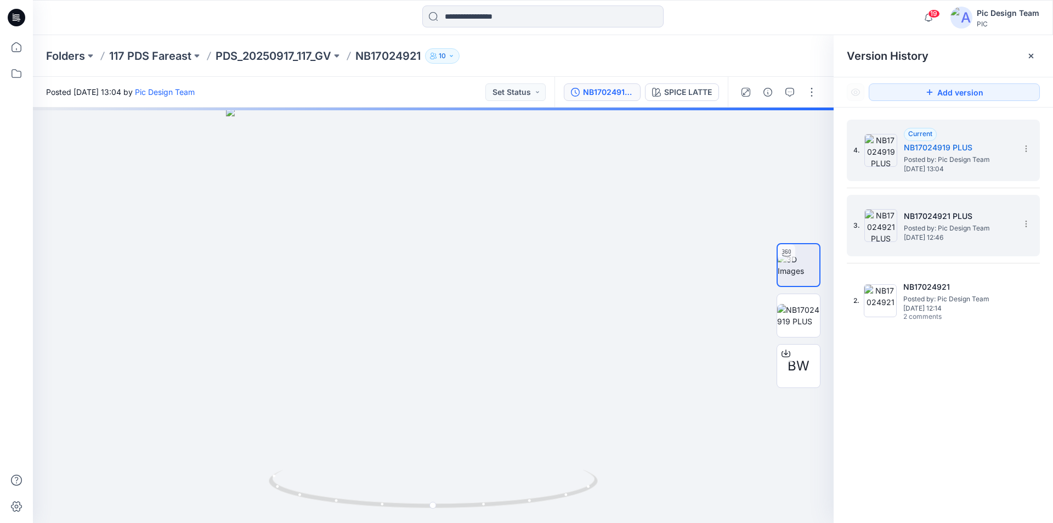
click at [954, 216] on h5 "NB17024921 PLUS" at bounding box center [959, 216] width 110 height 13
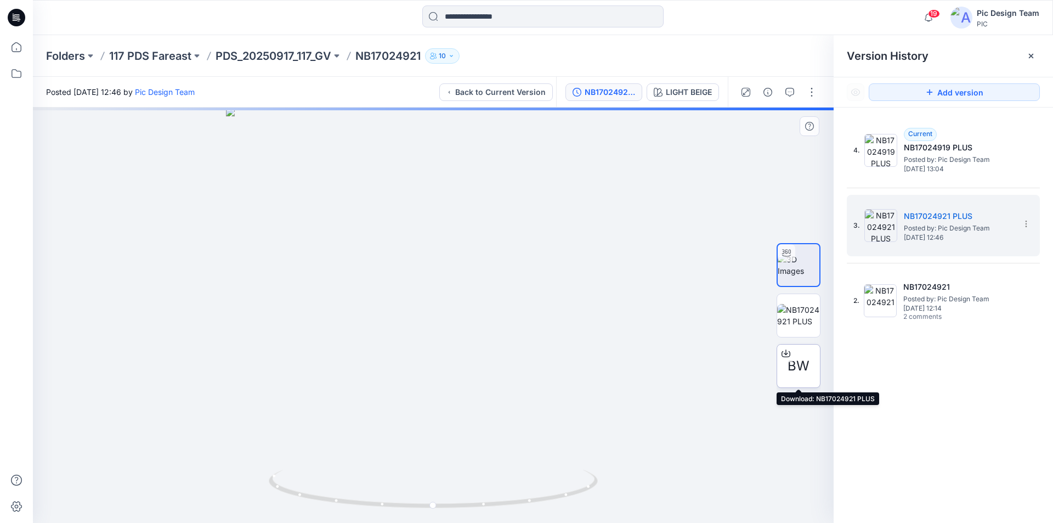
click at [788, 353] on icon at bounding box center [786, 353] width 9 height 9
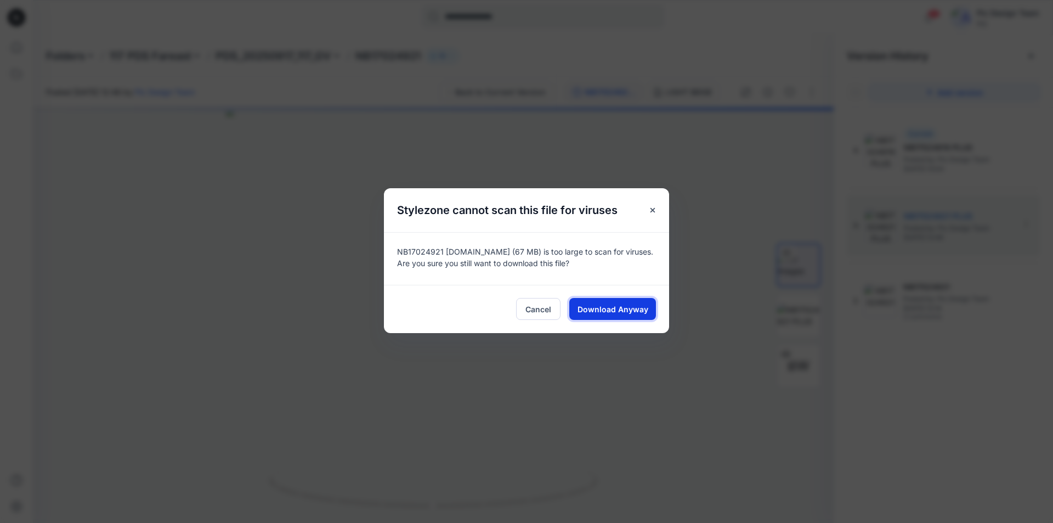
click at [625, 303] on span "Download Anyway" at bounding box center [613, 309] width 71 height 12
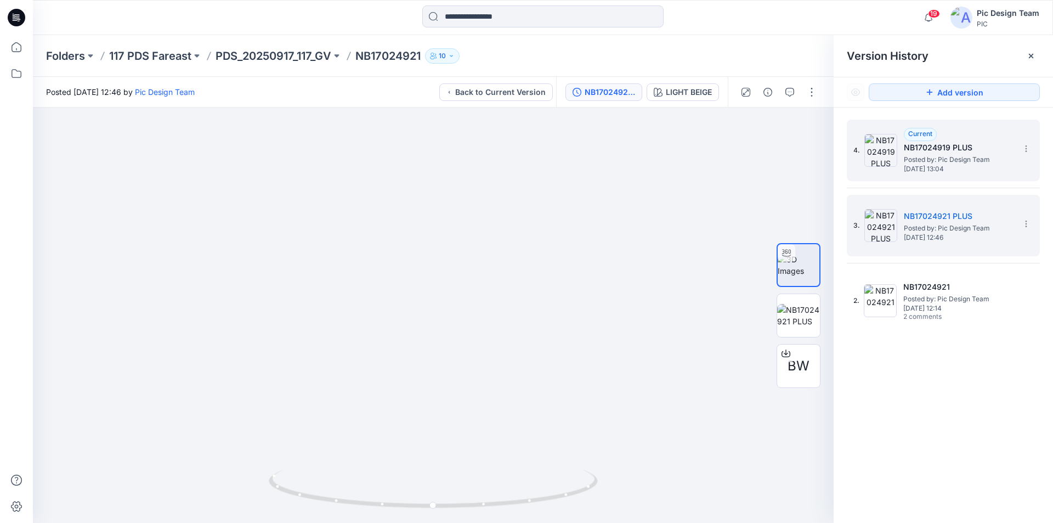
click at [935, 150] on h5 "NB17024919 PLUS" at bounding box center [959, 147] width 110 height 13
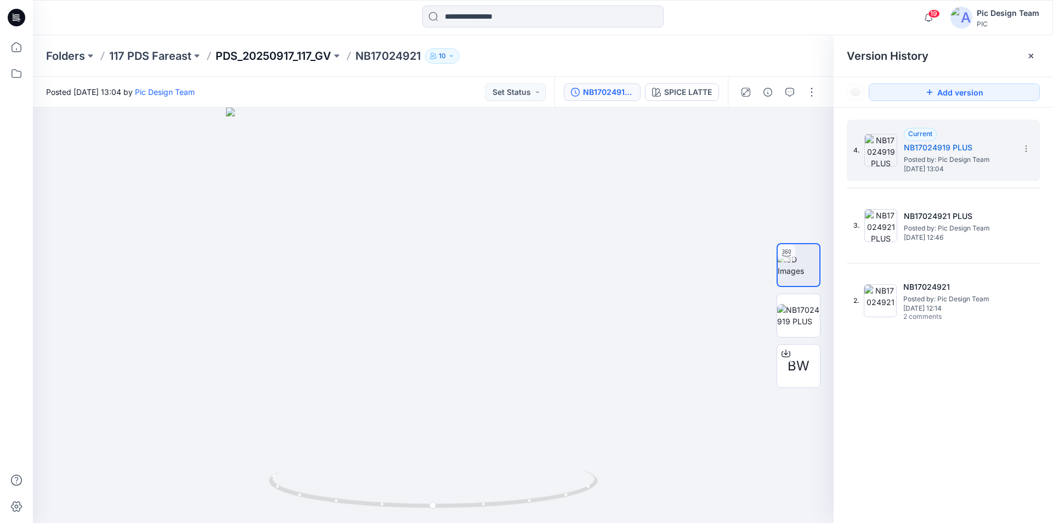
click at [268, 50] on p "PDS_20250917_117_GV" at bounding box center [274, 55] width 116 height 15
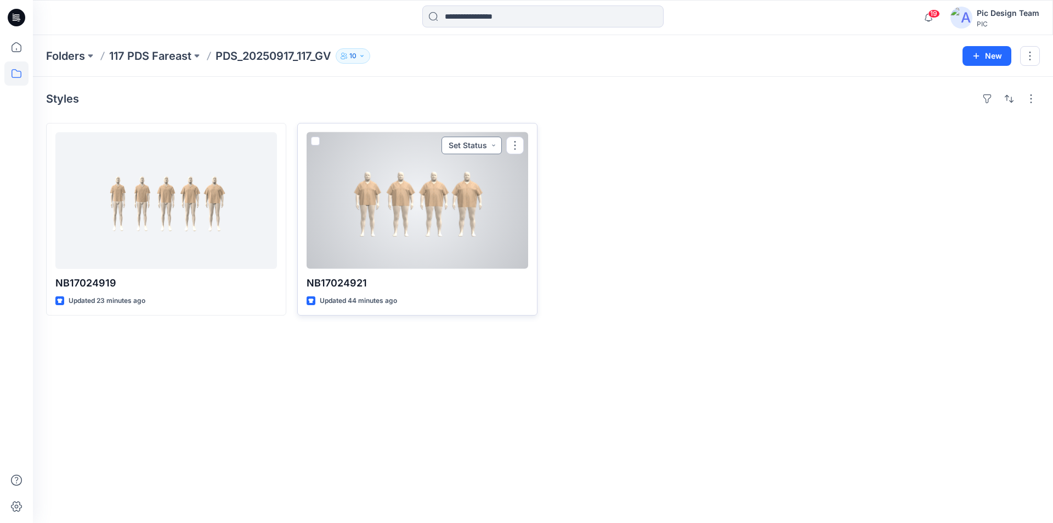
click at [485, 137] on button "Set Status" at bounding box center [472, 146] width 60 height 18
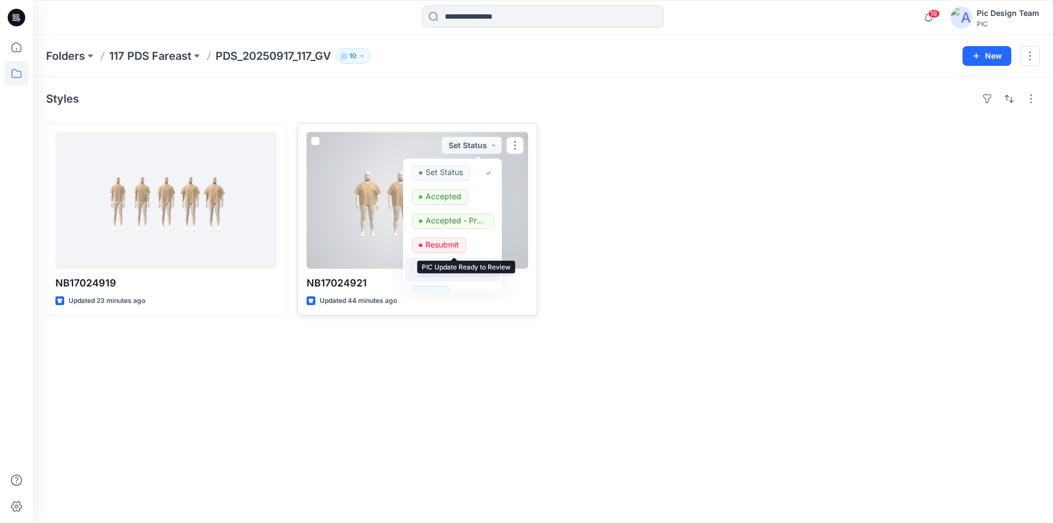
click at [457, 262] on p "PIC Update Ready to Review" at bounding box center [456, 269] width 61 height 14
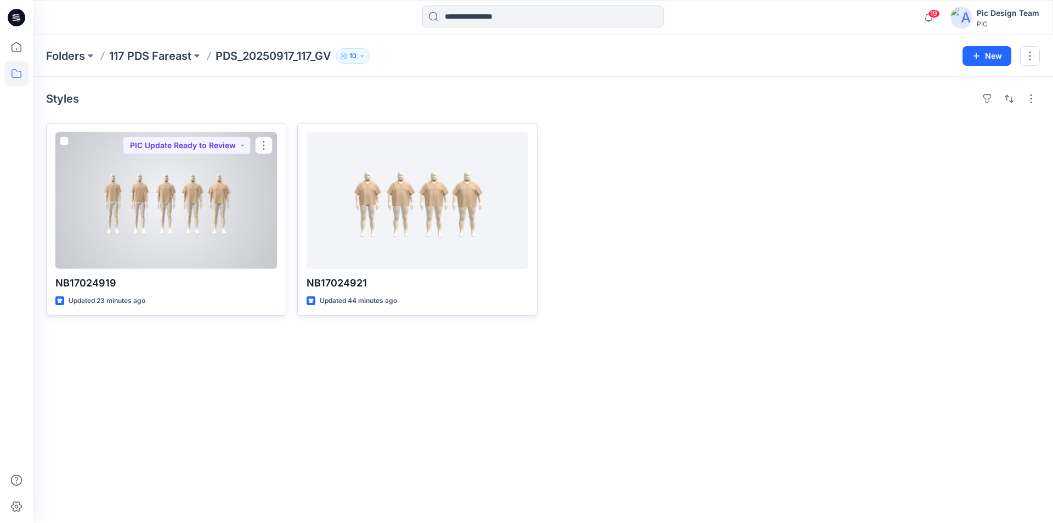
click at [195, 192] on div at bounding box center [166, 200] width 222 height 137
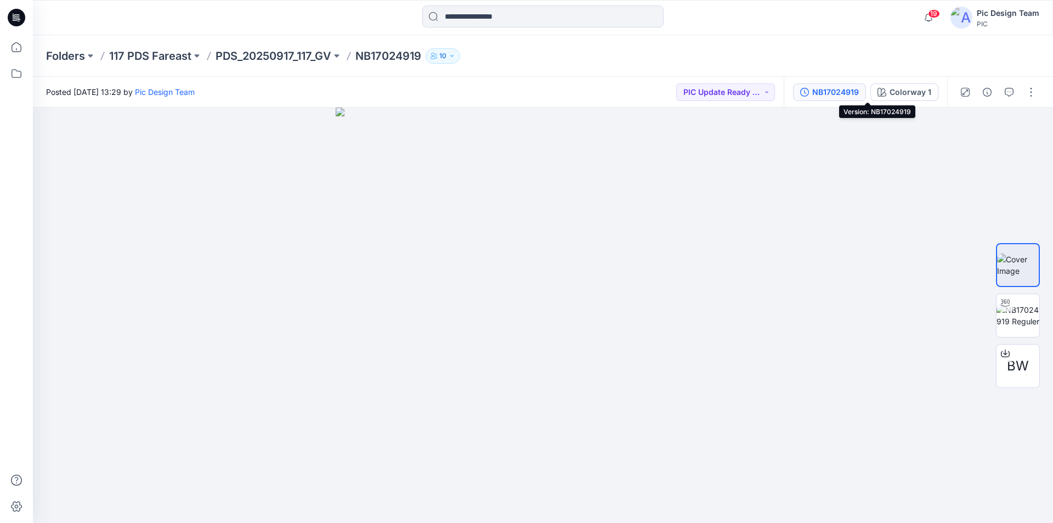
click at [859, 89] on div "NB17024919" at bounding box center [835, 92] width 47 height 12
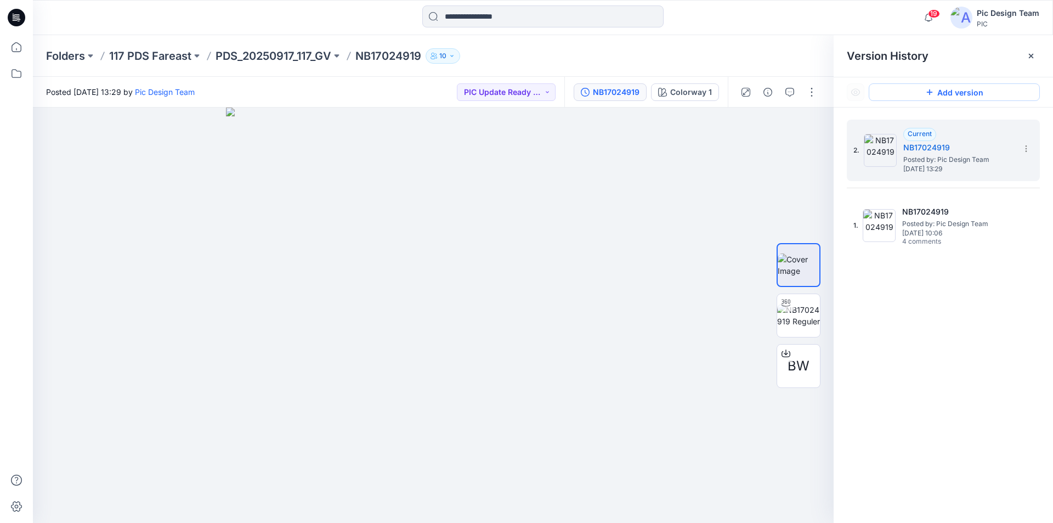
click at [966, 92] on button "Add version" at bounding box center [954, 92] width 171 height 18
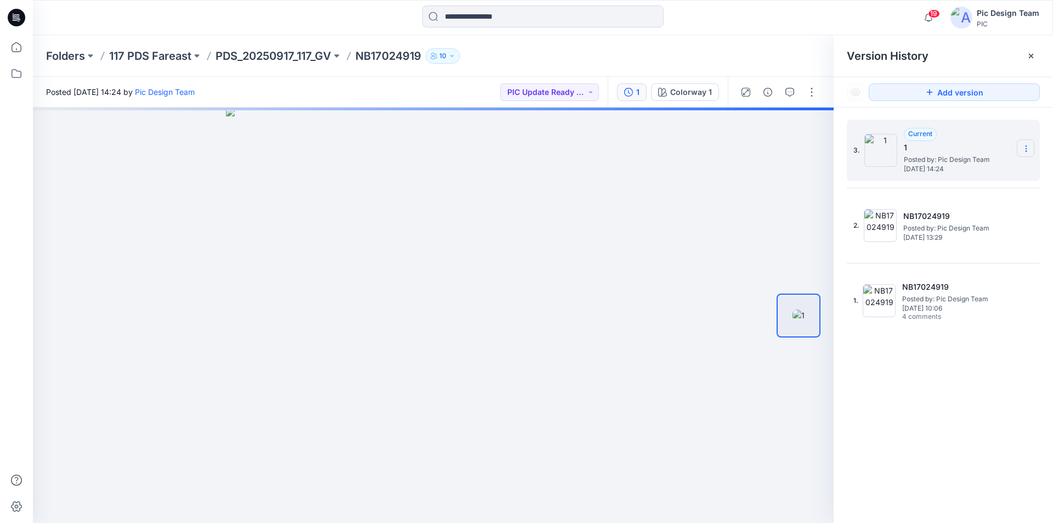
click at [1025, 148] on icon at bounding box center [1026, 148] width 9 height 9
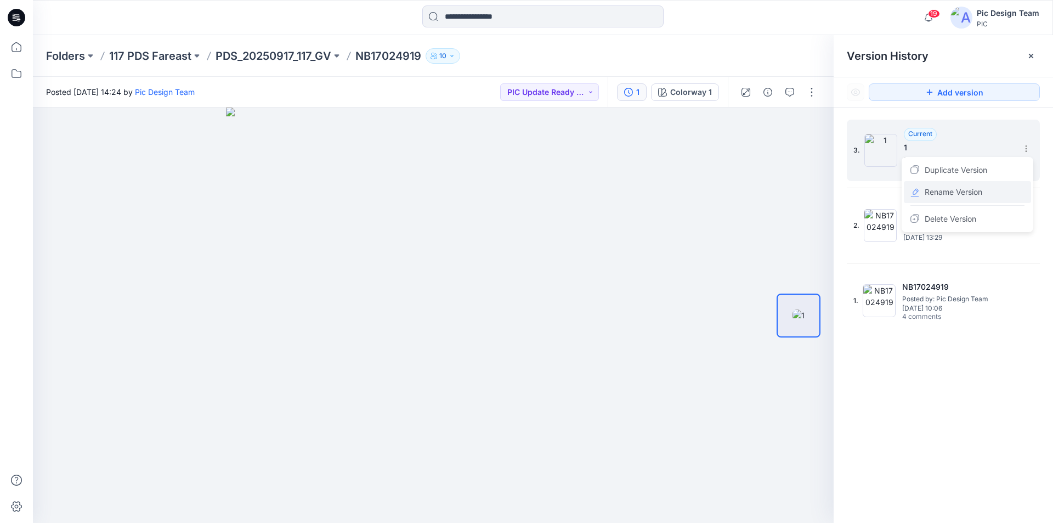
click at [974, 193] on span "Rename Version" at bounding box center [954, 191] width 58 height 13
click at [929, 137] on div "3. Current 1 Posted by: Pic Design Team Friday, September 19, 2025 14:24" at bounding box center [935, 150] width 165 height 53
click at [1029, 150] on icon at bounding box center [1026, 148] width 9 height 9
click at [975, 188] on span "Rename Version" at bounding box center [954, 191] width 58 height 13
click at [1037, 151] on div "3. Current 1 Posted by: Pic Design Team Friday, September 19, 2025 14:24" at bounding box center [943, 150] width 193 height 61
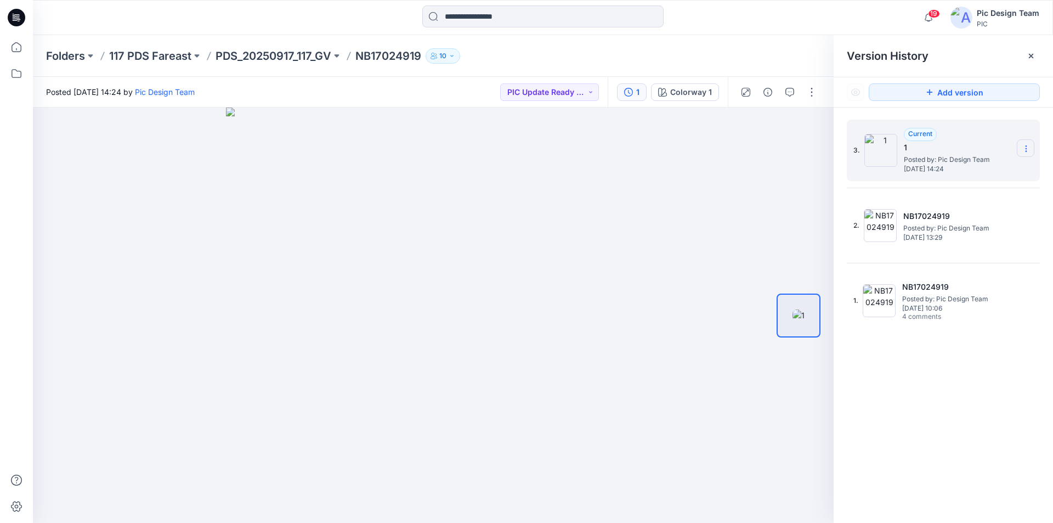
click at [1029, 151] on icon at bounding box center [1026, 148] width 9 height 9
click at [986, 187] on div "Rename Version" at bounding box center [967, 192] width 127 height 22
click at [936, 148] on input "text" at bounding box center [972, 147] width 121 height 18
type input "**********"
click at [844, 184] on div "3. Current 1 Posted by: Pic Design Team Friday, September 19, 2025 14:24 2. NB1…" at bounding box center [943, 323] width 219 height 431
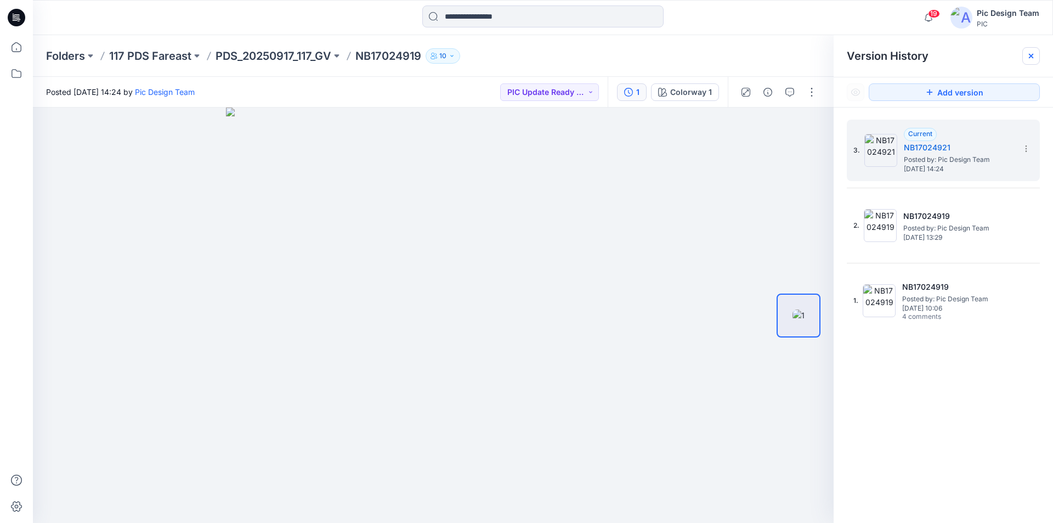
click at [1030, 58] on icon at bounding box center [1031, 56] width 4 height 4
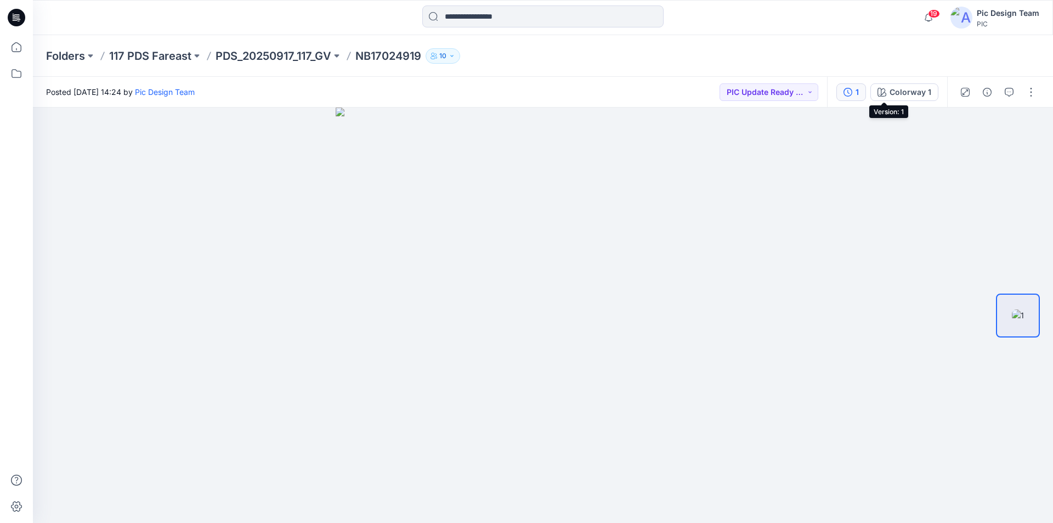
click at [866, 92] on button "1" at bounding box center [851, 92] width 30 height 18
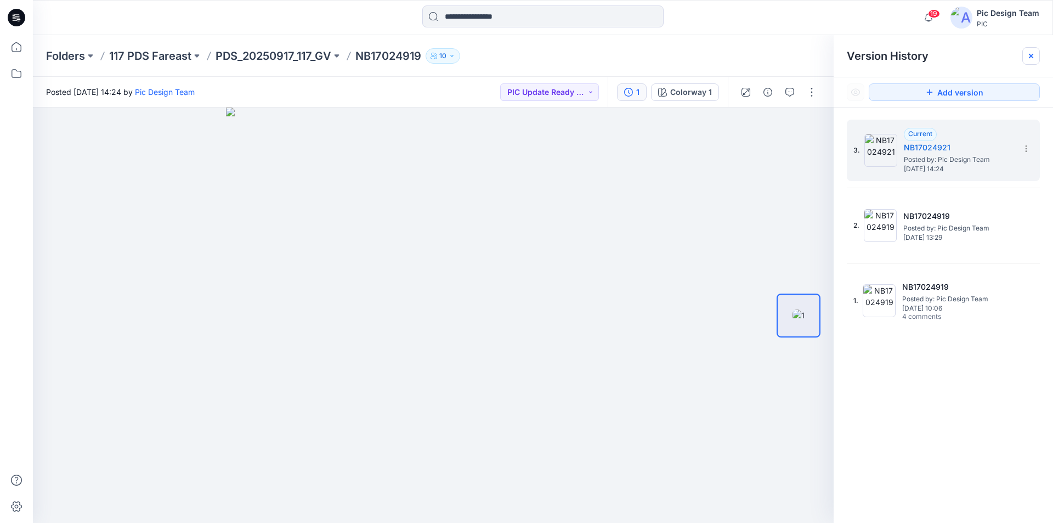
click at [1029, 58] on icon at bounding box center [1031, 56] width 9 height 9
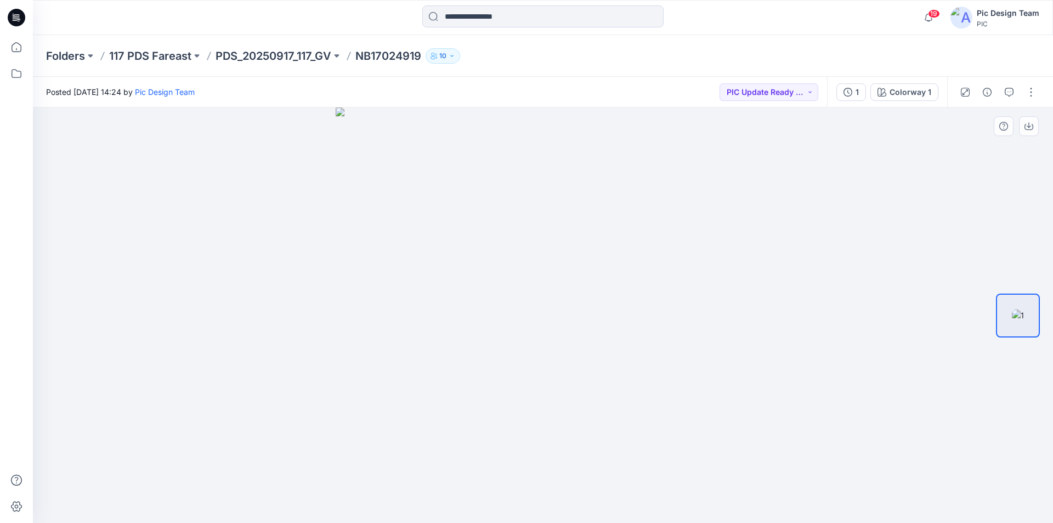
click at [887, 144] on div at bounding box center [543, 315] width 1020 height 415
click at [1030, 90] on button "button" at bounding box center [1031, 92] width 18 height 18
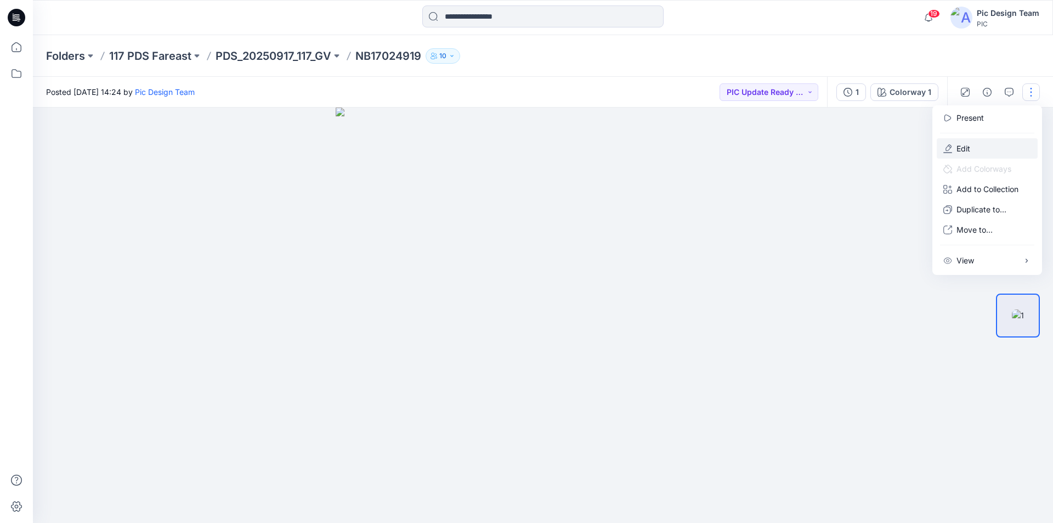
click at [957, 143] on p "Edit" at bounding box center [964, 149] width 14 height 12
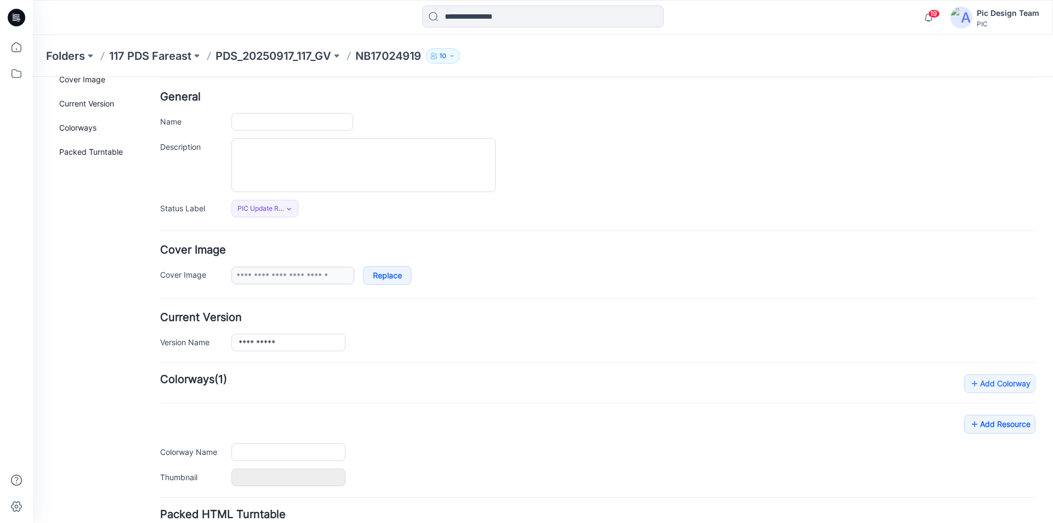
type input "**********"
type input "*"
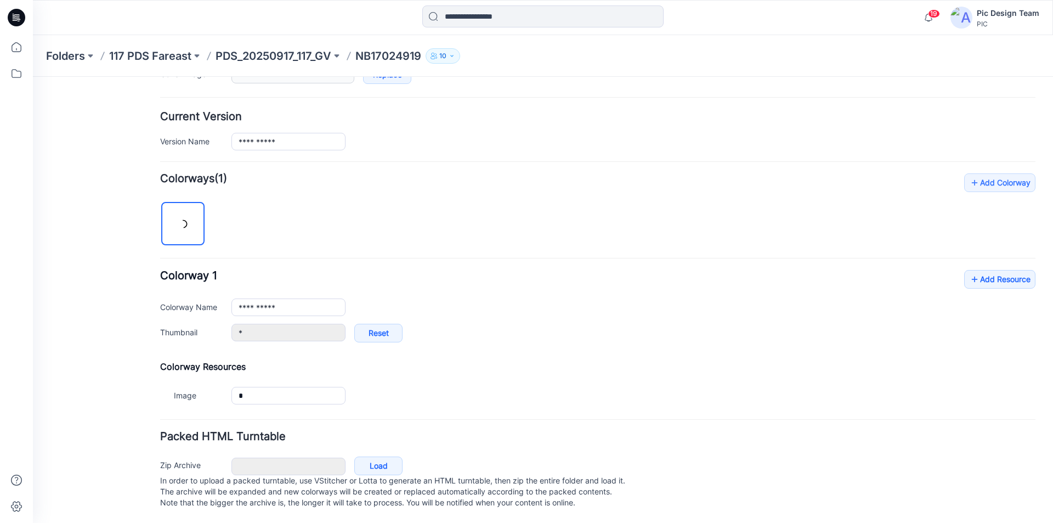
scroll to position [257, 0]
click at [383, 456] on link "Load" at bounding box center [378, 465] width 48 height 19
click at [289, 299] on input "**********" at bounding box center [288, 308] width 114 height 18
drag, startPoint x: 289, startPoint y: 297, endPoint x: 237, endPoint y: 303, distance: 51.4
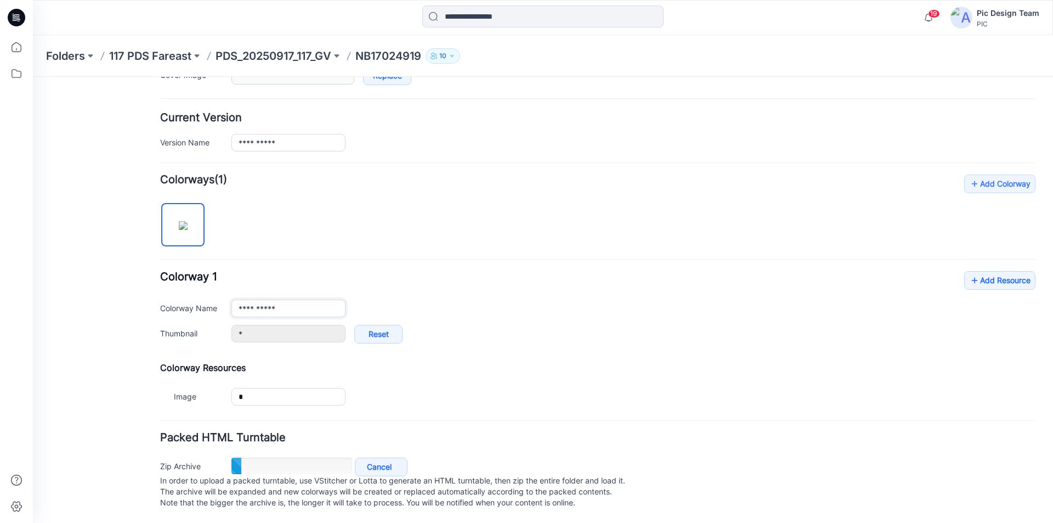
click at [237, 303] on input "**********" at bounding box center [288, 308] width 114 height 18
paste input "*"
type input "**********"
click at [424, 277] on div "**********" at bounding box center [597, 312] width 875 height 83
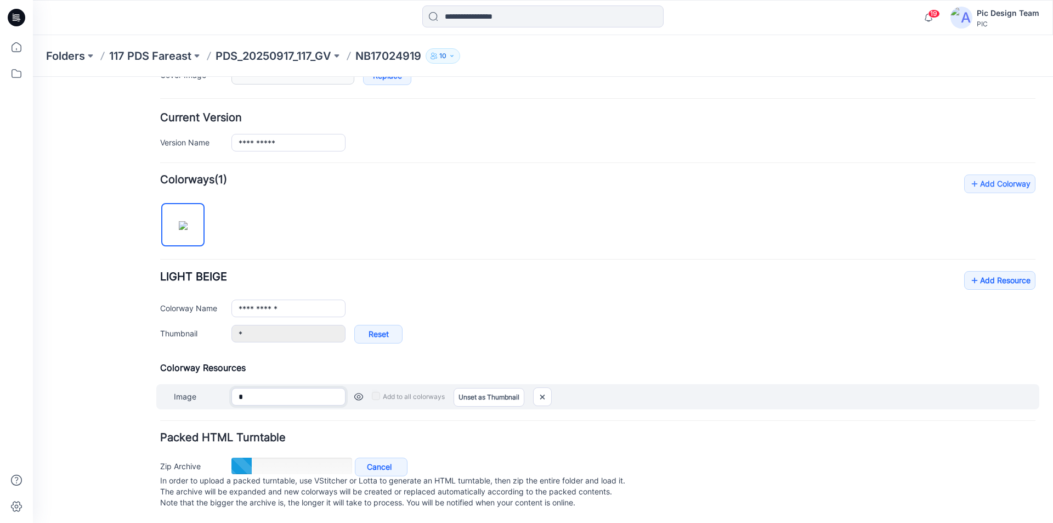
drag, startPoint x: 248, startPoint y: 386, endPoint x: 231, endPoint y: 388, distance: 17.7
click at [231, 388] on div "Image * Cancel Add to all colorways Set as Thumbnail Unset as Thumbnail" at bounding box center [597, 396] width 883 height 25
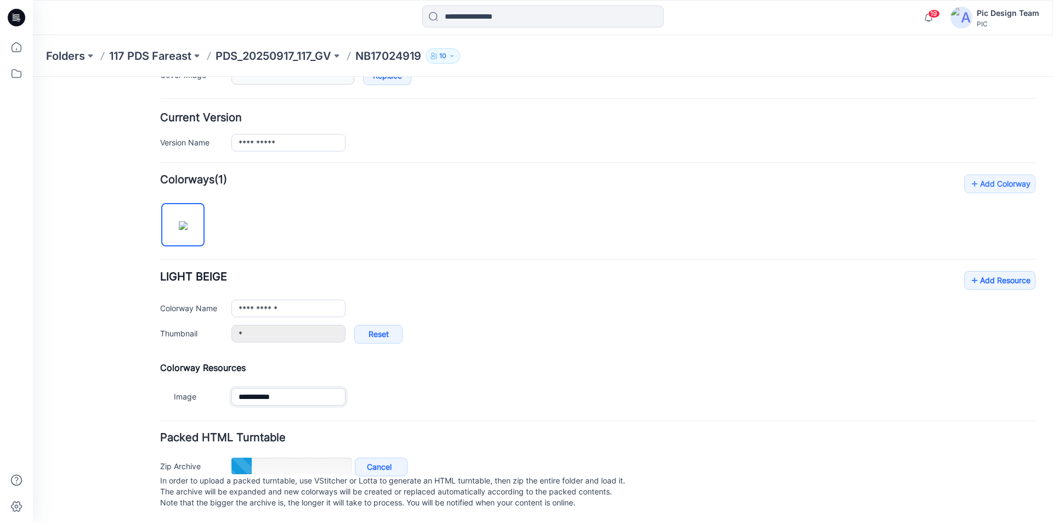
type input "**********"
click at [547, 283] on div "**********" at bounding box center [597, 312] width 875 height 83
click at [1003, 271] on link "Add Resource" at bounding box center [999, 280] width 71 height 19
type input "**********"
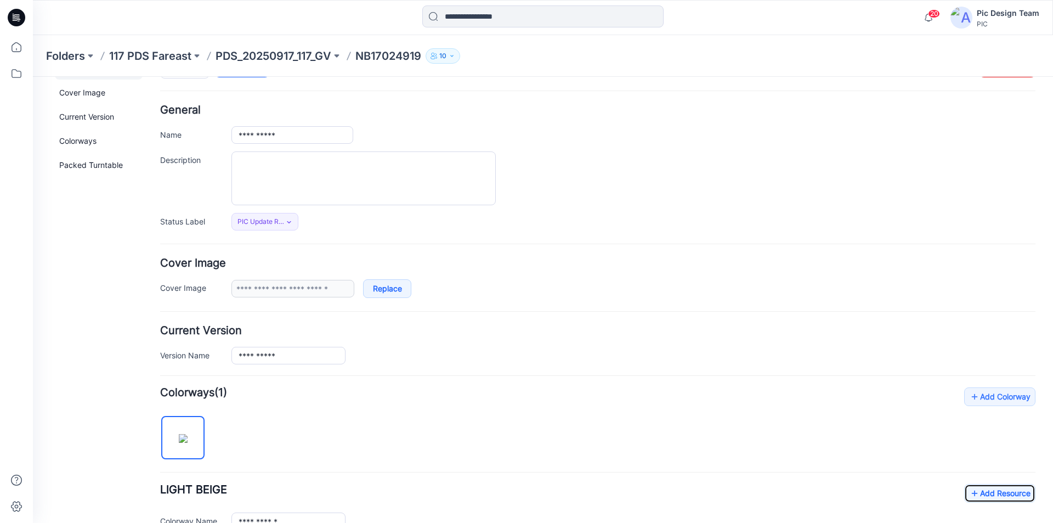
scroll to position [0, 0]
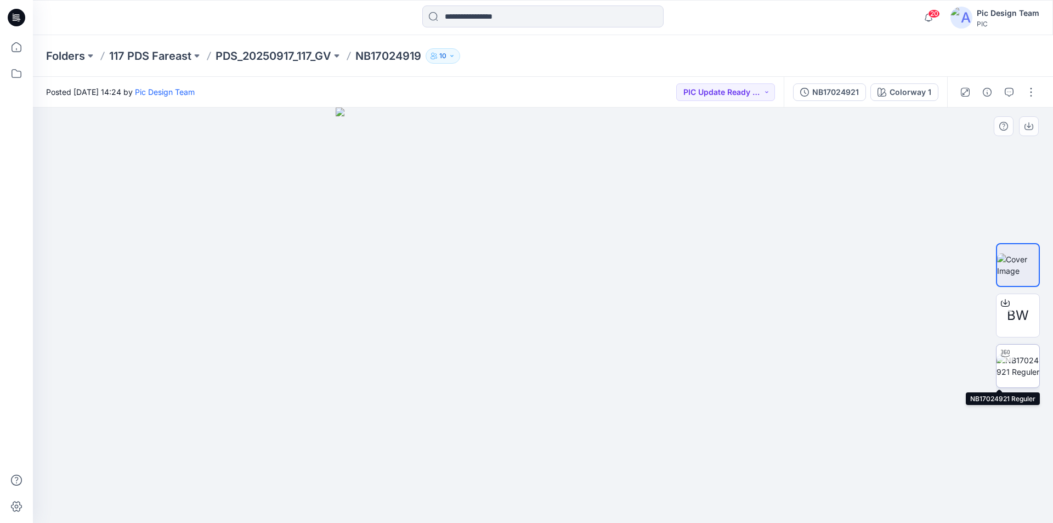
click at [1021, 359] on img at bounding box center [1018, 365] width 43 height 23
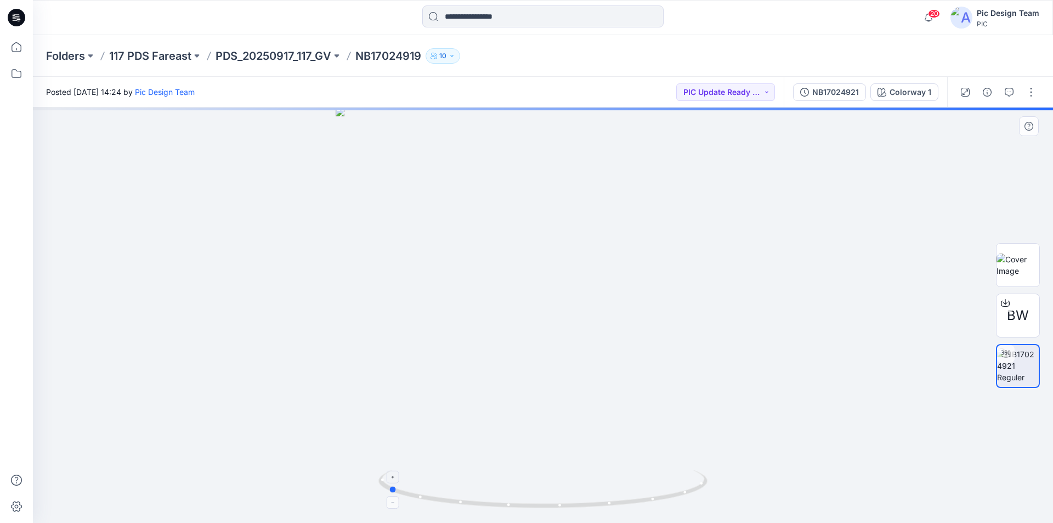
drag, startPoint x: 677, startPoint y: 497, endPoint x: 522, endPoint y: 505, distance: 155.4
click at [522, 505] on icon at bounding box center [544, 490] width 332 height 41
click at [290, 58] on p "PDS_20250917_117_GV" at bounding box center [274, 55] width 116 height 15
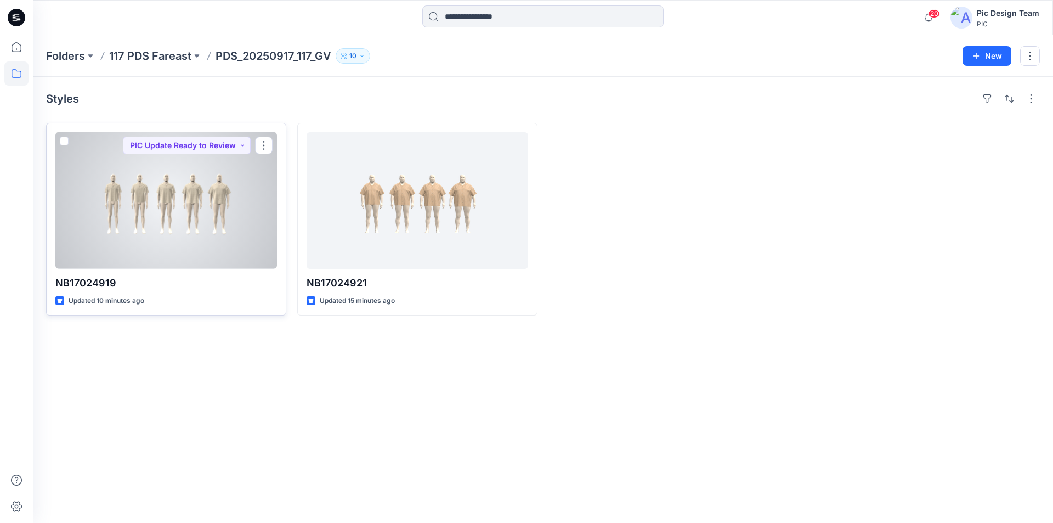
click at [202, 186] on div at bounding box center [166, 200] width 222 height 137
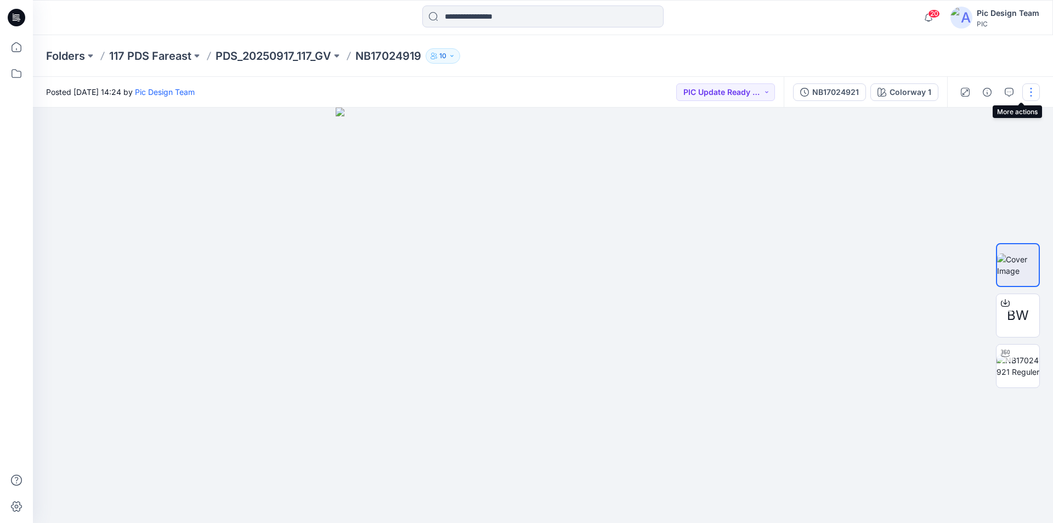
click at [1032, 93] on button "button" at bounding box center [1031, 92] width 18 height 18
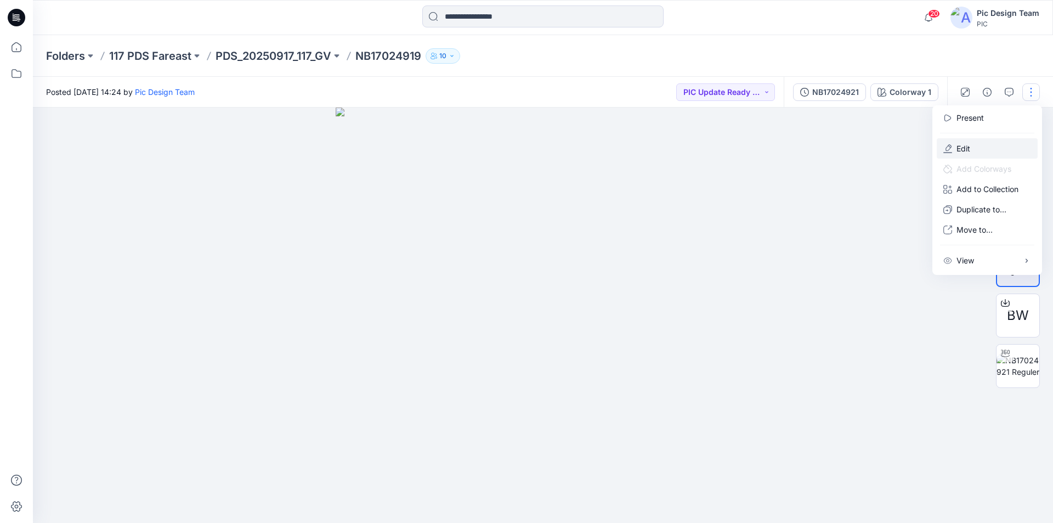
click at [957, 138] on button "Edit" at bounding box center [987, 148] width 101 height 20
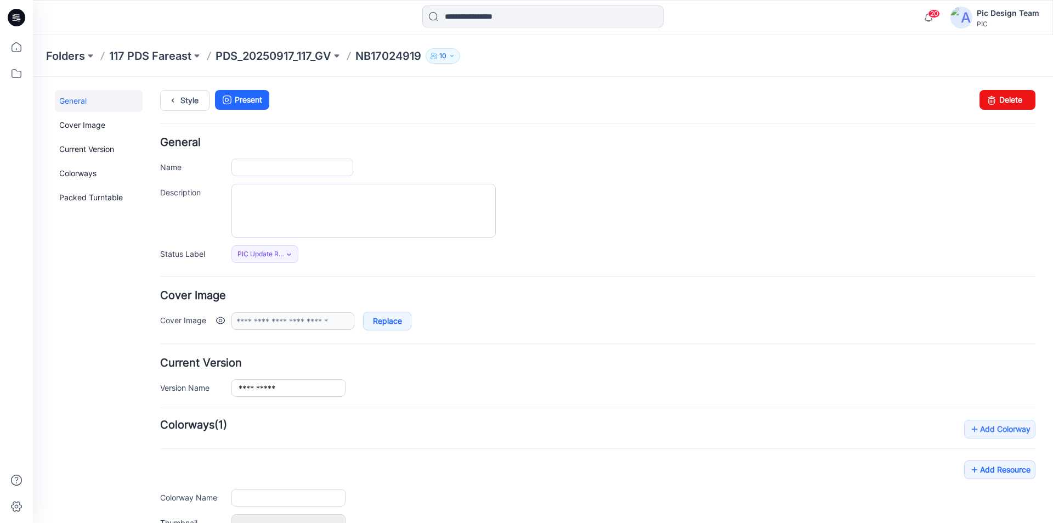
type input "**********"
click at [280, 54] on p "PDS_20250917_117_GV" at bounding box center [274, 55] width 116 height 15
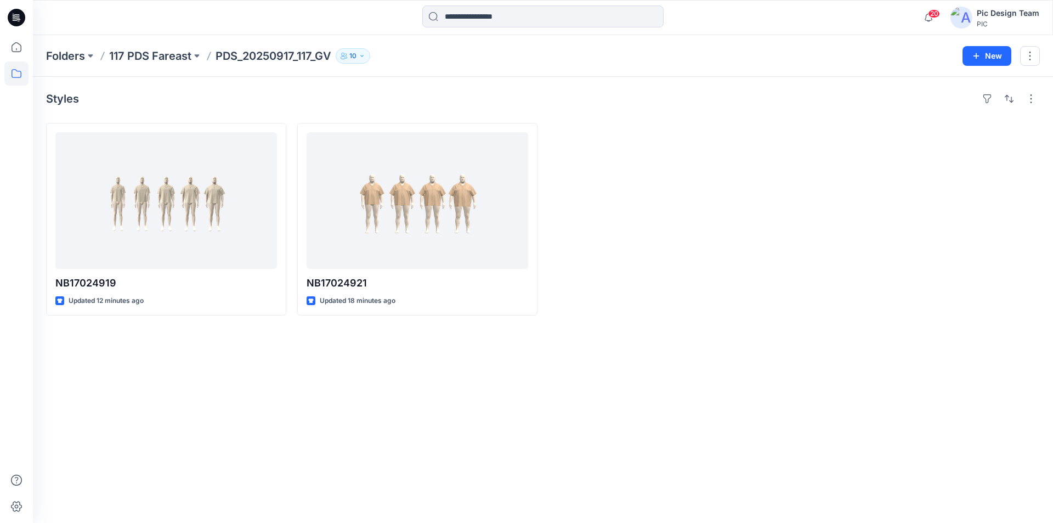
click at [13, 13] on icon at bounding box center [17, 18] width 18 height 18
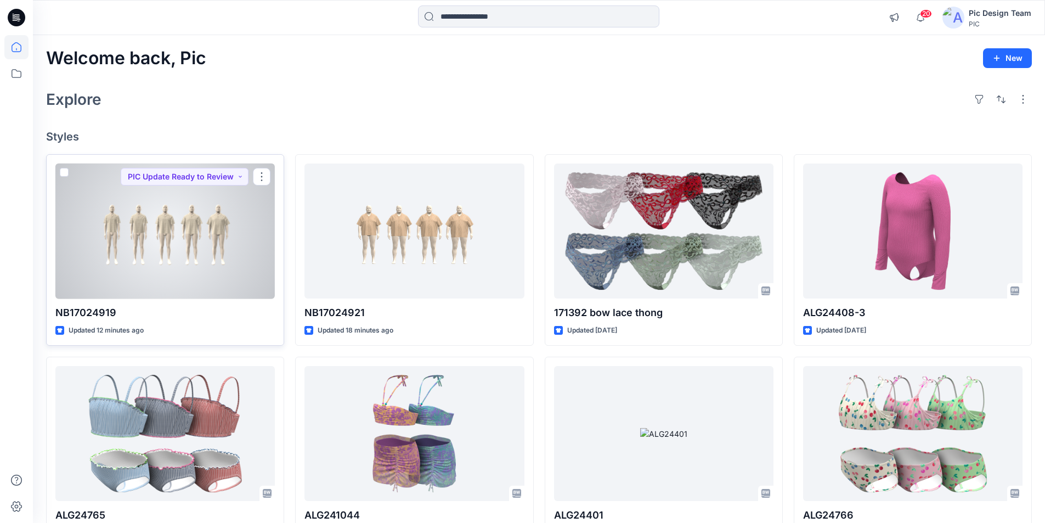
click at [220, 242] on div at bounding box center [164, 230] width 219 height 135
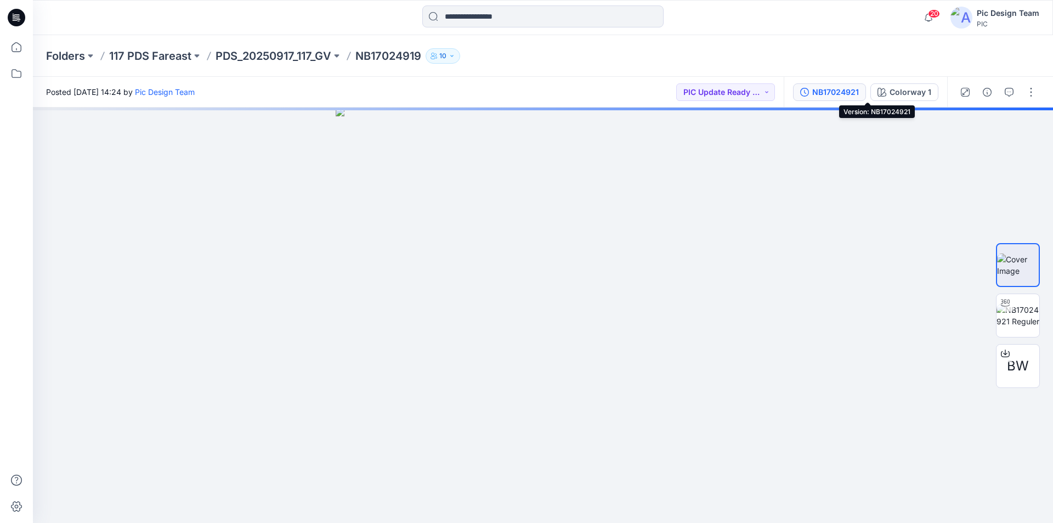
click at [859, 93] on div "NB17024921" at bounding box center [835, 92] width 47 height 12
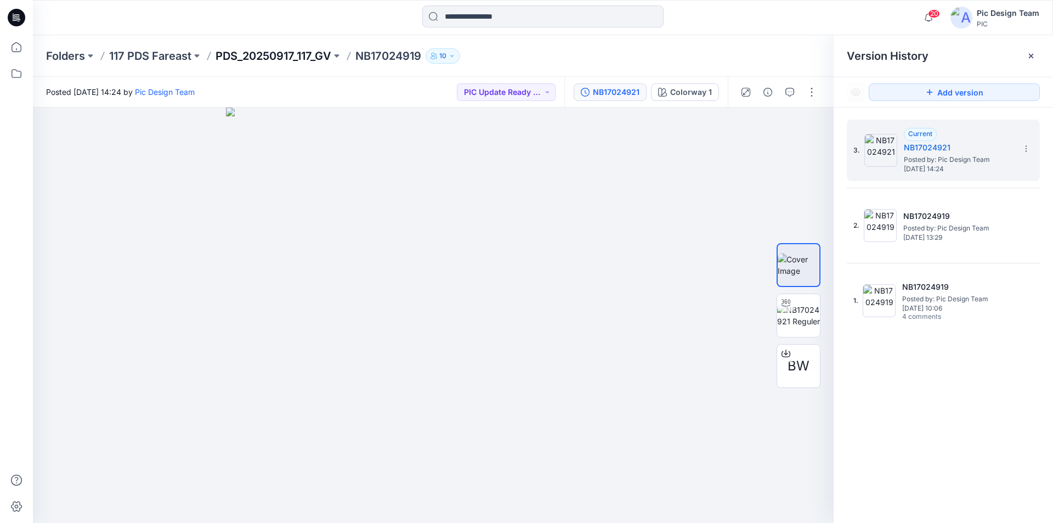
click at [274, 55] on p "PDS_20250917_117_GV" at bounding box center [274, 55] width 116 height 15
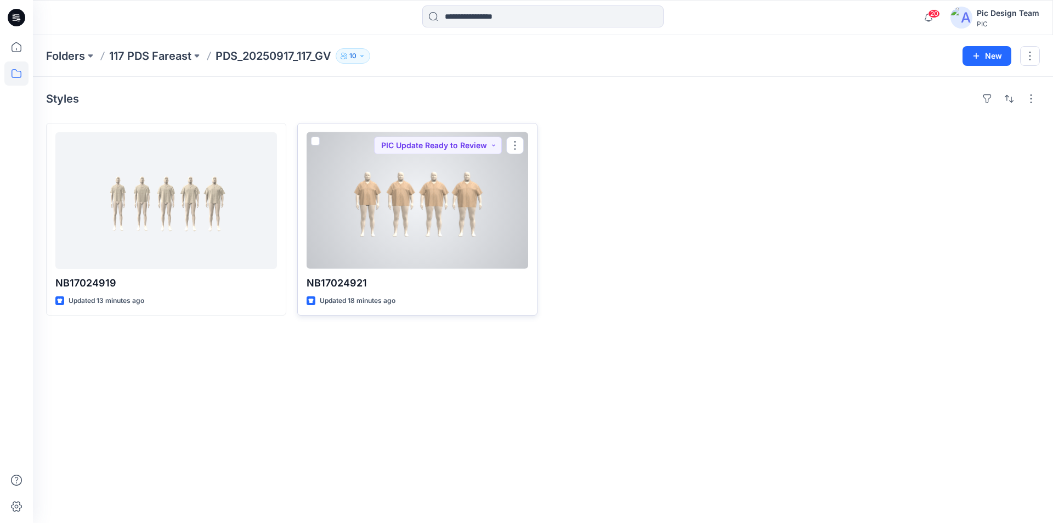
click at [389, 184] on div at bounding box center [418, 200] width 222 height 137
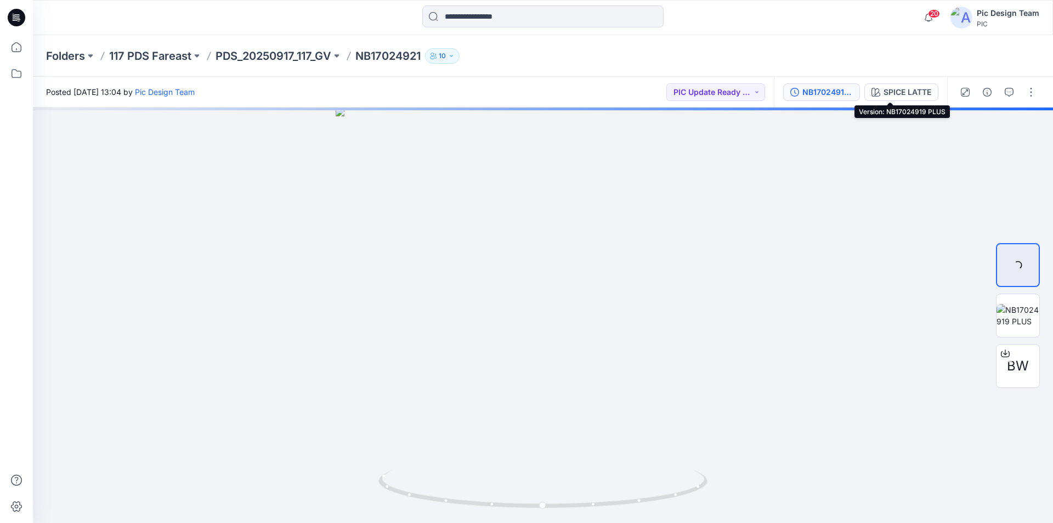
click at [853, 93] on div "NB17024919 PLUS" at bounding box center [827, 92] width 50 height 12
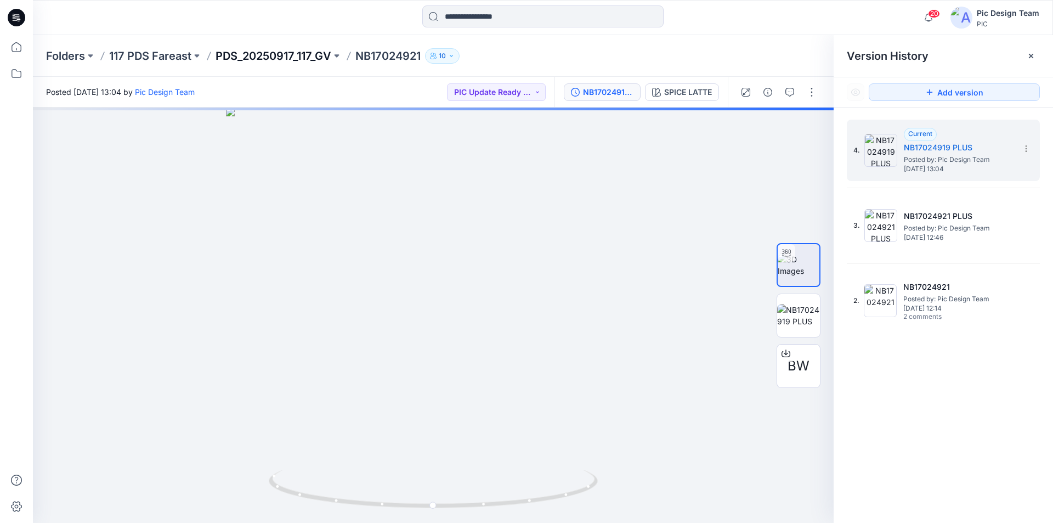
click at [267, 56] on p "PDS_20250917_117_GV" at bounding box center [274, 55] width 116 height 15
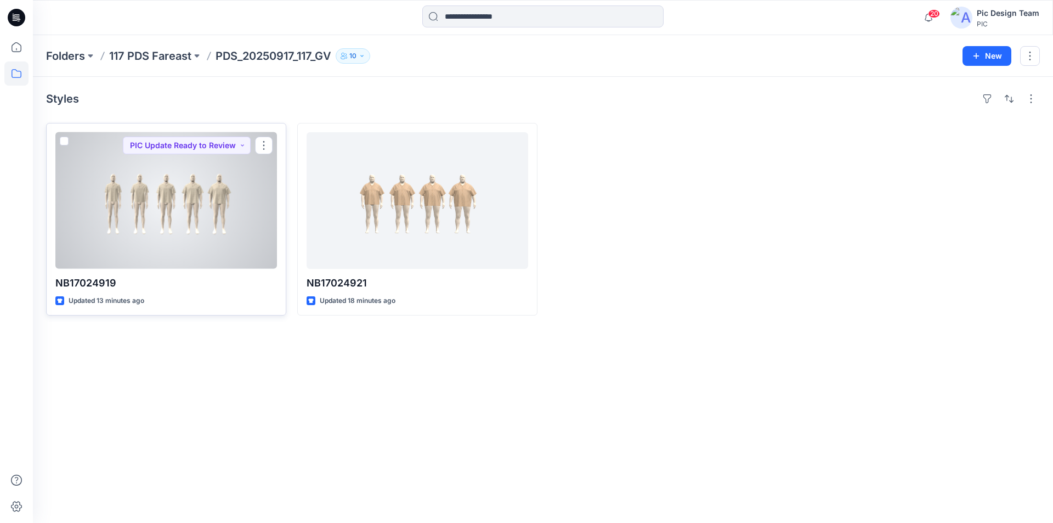
click at [174, 195] on div at bounding box center [166, 200] width 222 height 137
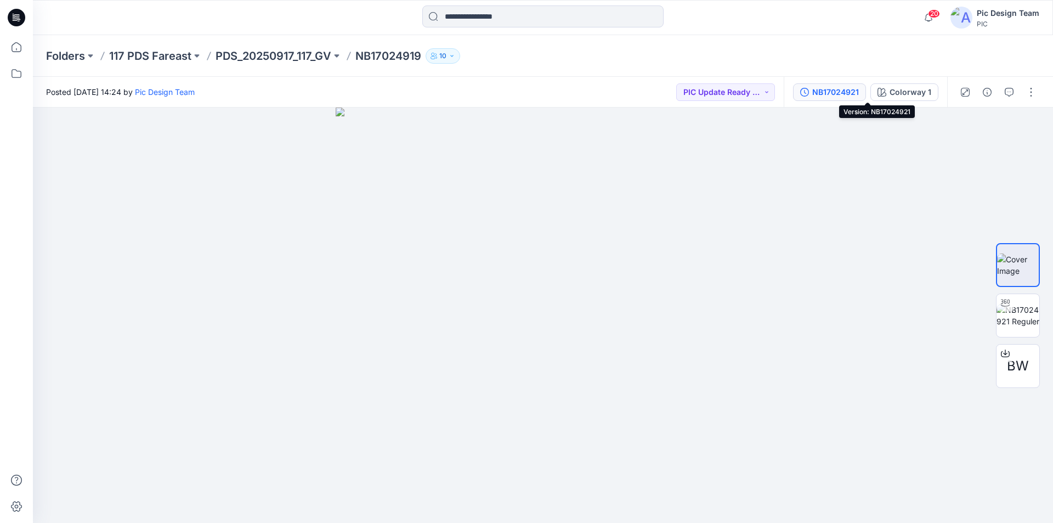
click at [859, 93] on div "NB17024921" at bounding box center [835, 92] width 47 height 12
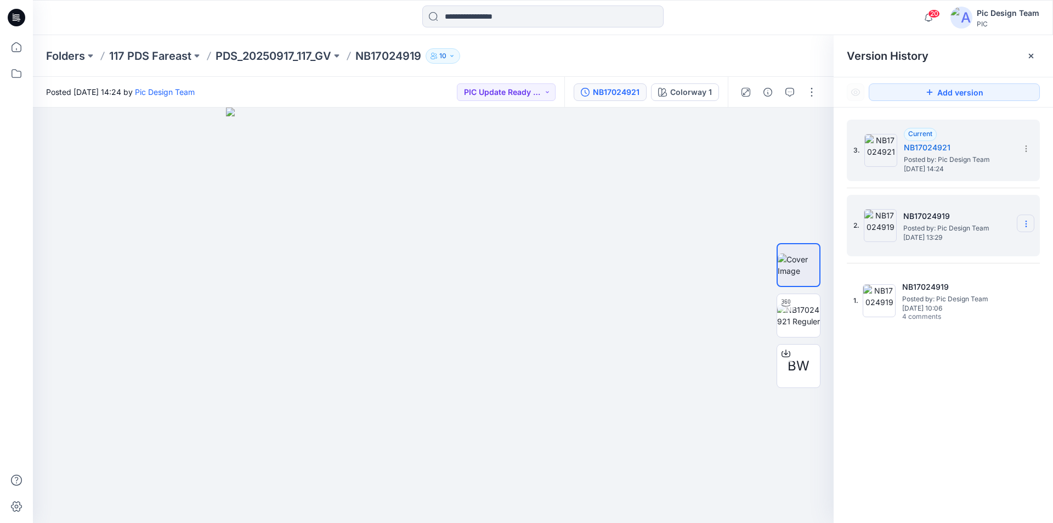
click at [1026, 222] on icon at bounding box center [1026, 223] width 9 height 9
click at [973, 267] on span "Rename Version" at bounding box center [954, 267] width 58 height 13
click at [958, 222] on input "**********" at bounding box center [972, 222] width 121 height 18
type input "**********"
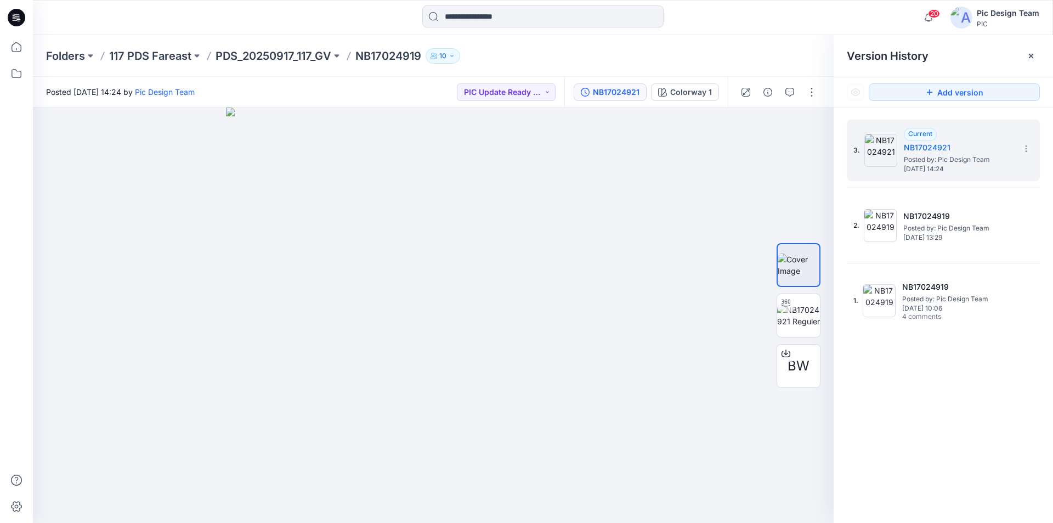
click at [998, 267] on div "3. Current NB17024921 Posted by: Pic Design Team [DATE] 14:24 2. NB17024919 Pos…" at bounding box center [943, 226] width 193 height 212
click at [1026, 149] on icon at bounding box center [1026, 149] width 1 height 1
click at [974, 189] on span "Rename Version" at bounding box center [954, 191] width 58 height 13
click at [956, 147] on input "**********" at bounding box center [972, 147] width 121 height 18
type input "**********"
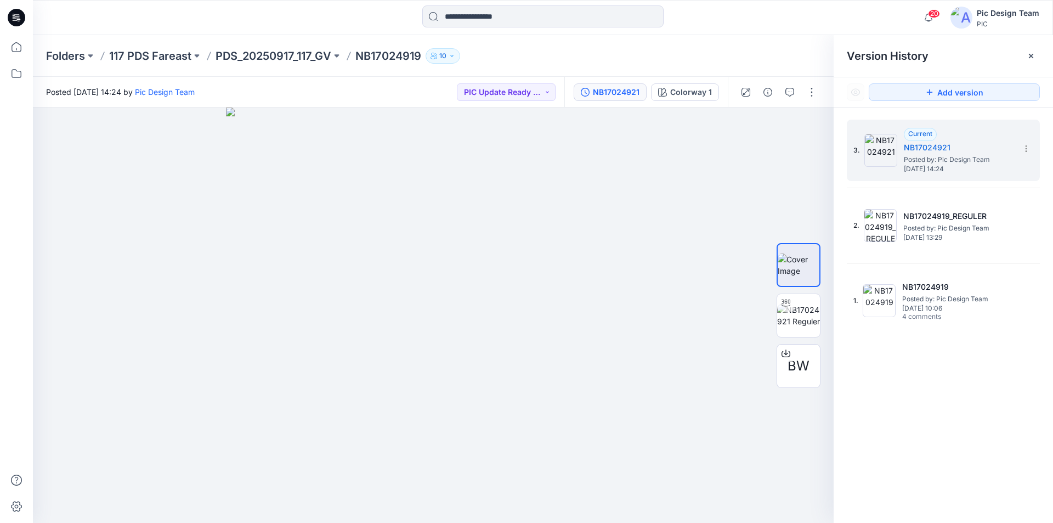
click at [1011, 183] on div "3. Current NB17024921 Posted by: Pic Design Team [DATE] 14:24 2. NB17024919_REG…" at bounding box center [943, 226] width 193 height 212
click at [295, 55] on p "PDS_20250917_117_GV" at bounding box center [274, 55] width 116 height 15
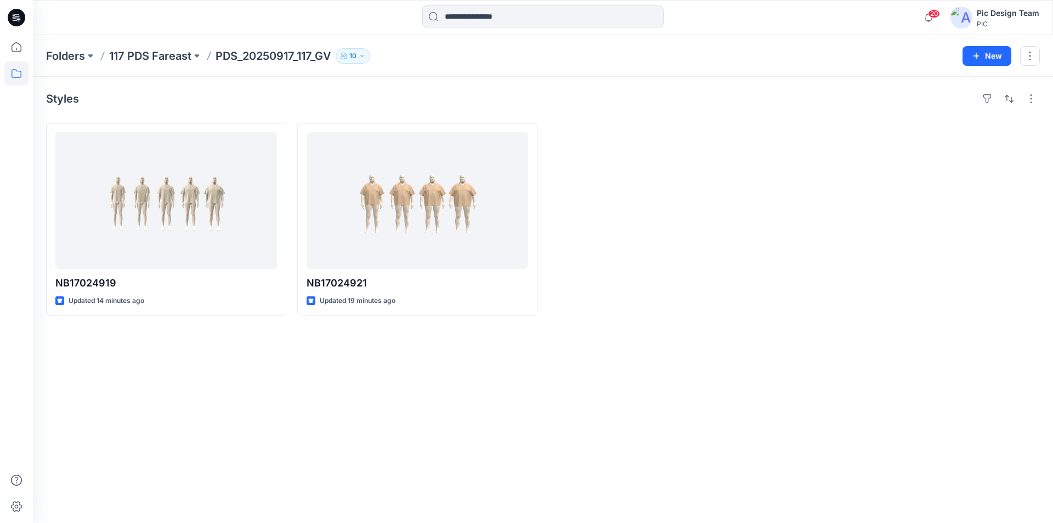
click at [15, 16] on icon at bounding box center [17, 16] width 5 height 1
